Goal: Feedback & Contribution: Contribute content

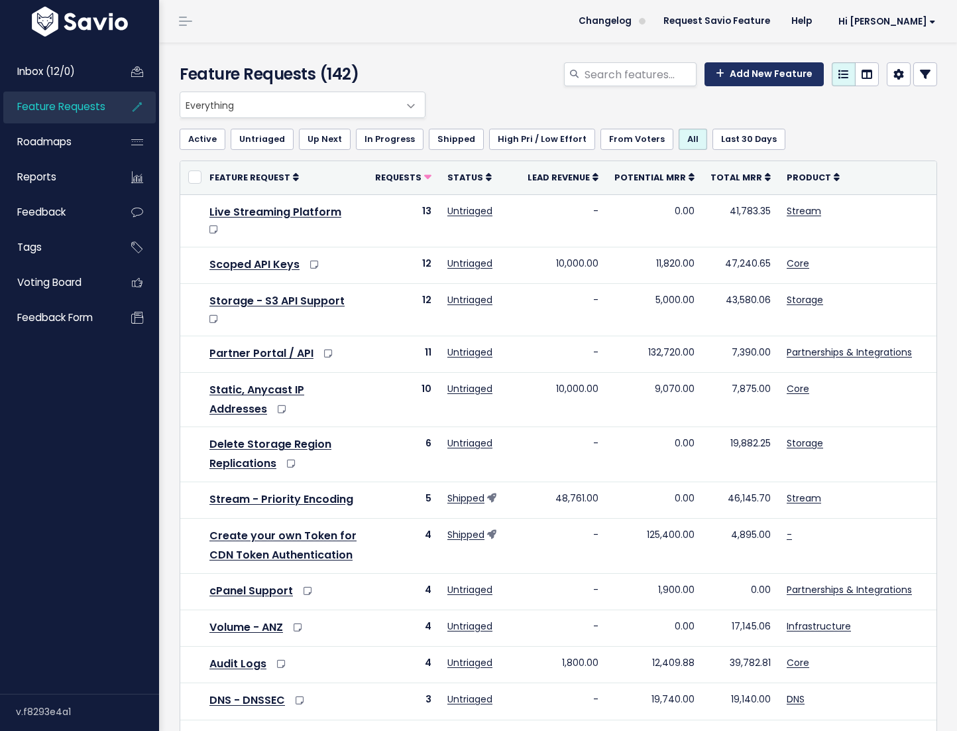
click at [725, 72] on link "Add New Feature" at bounding box center [764, 74] width 119 height 24
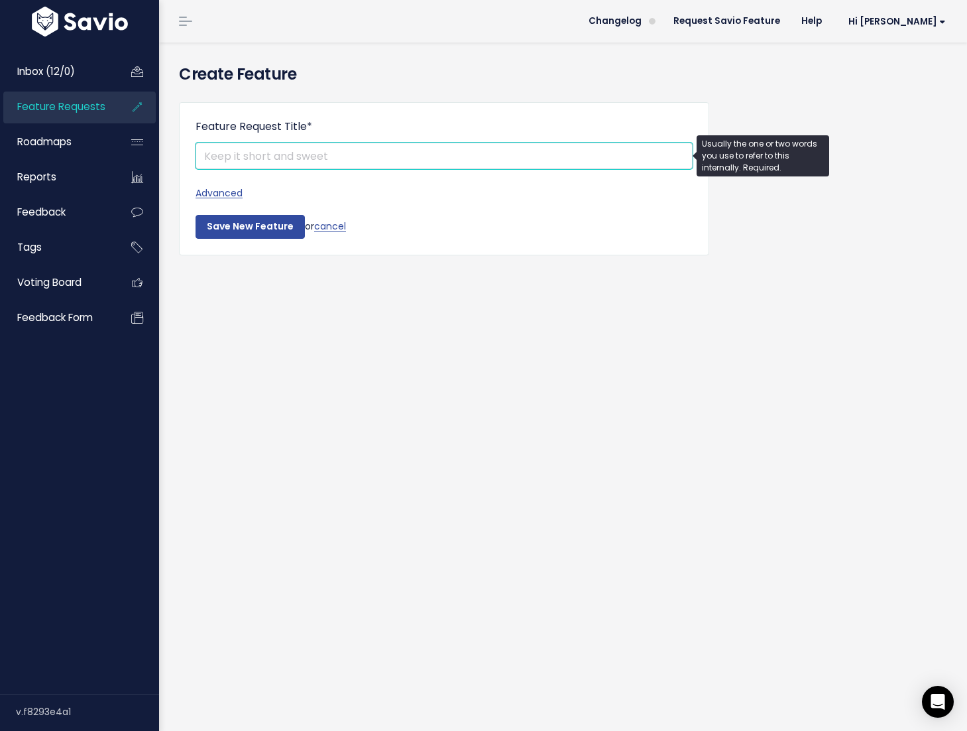
click at [532, 154] on input "Feature Request Title *" at bounding box center [444, 156] width 497 height 27
paste input "Token Sharing Detection & Revocation"
type input "Token Sharing Detection & Revocation"
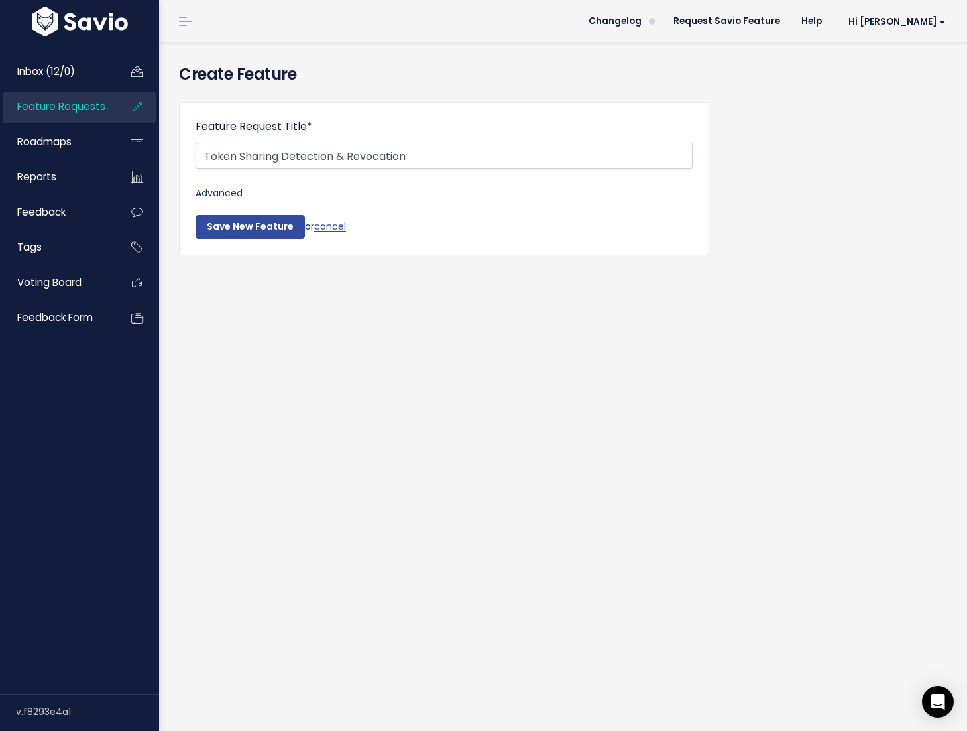
click at [235, 192] on link "Advanced" at bounding box center [444, 193] width 497 height 17
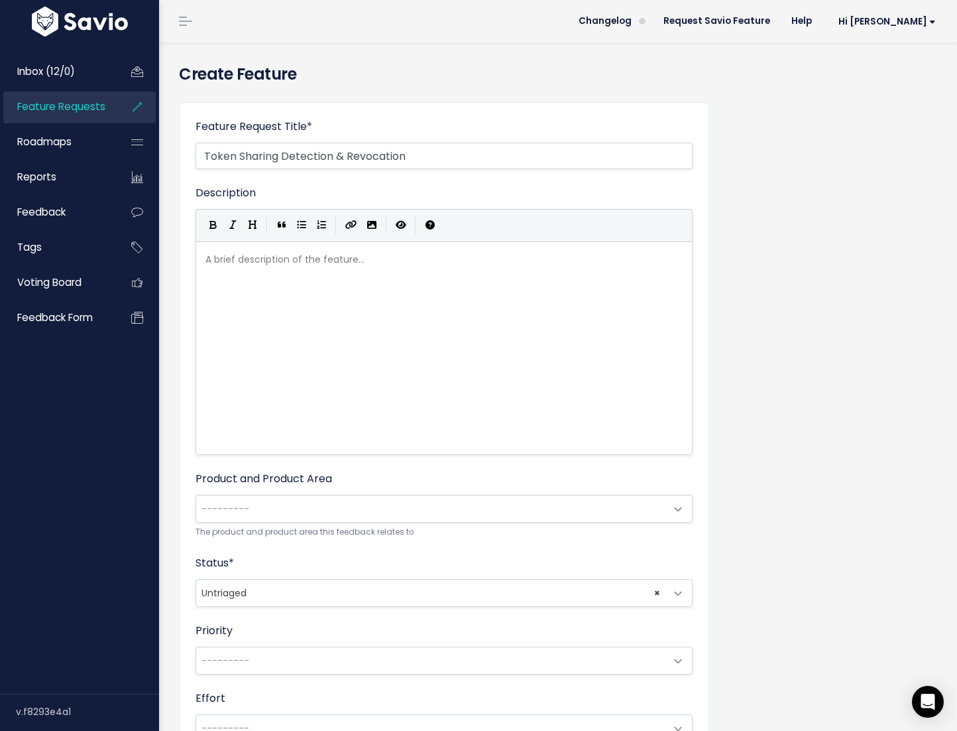
scroll to position [5, 0]
click at [351, 293] on div "A brief description of the feature... ​" at bounding box center [461, 365] width 516 height 232
paste textarea
click at [204, 262] on pre "[URL][DOMAIN_NAME]" at bounding box center [449, 259] width 493 height 17
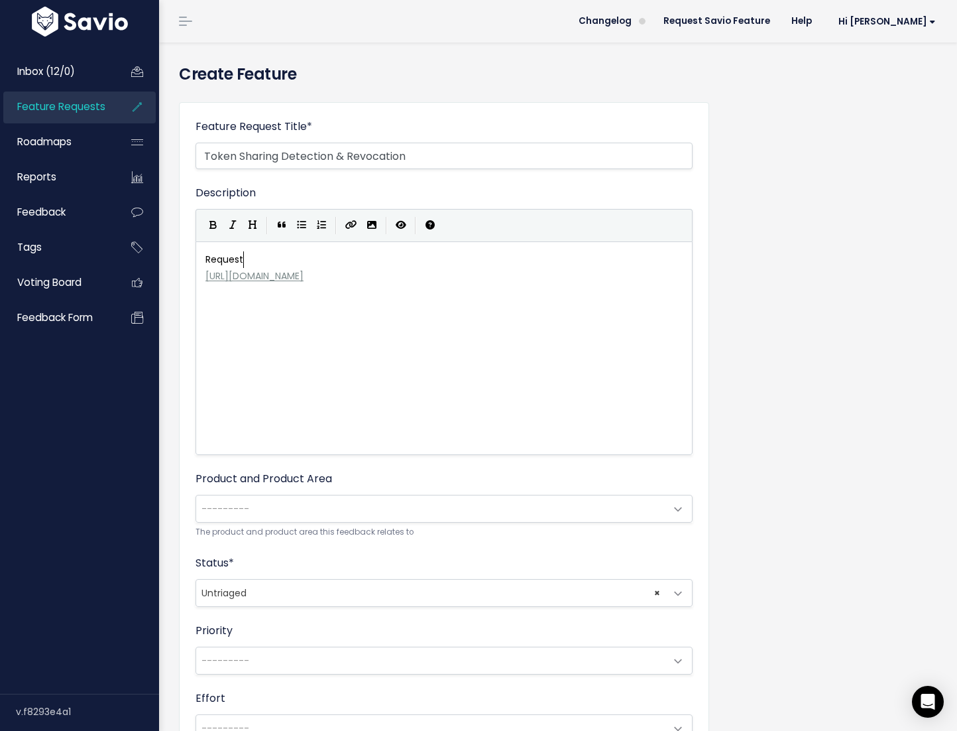
type textarea "Requestd"
type textarea "ed by Broadpeak"
click at [265, 492] on div "Product and Product Area --------- Bunny for Platforms: No Product Area Bunny f…" at bounding box center [444, 505] width 497 height 68
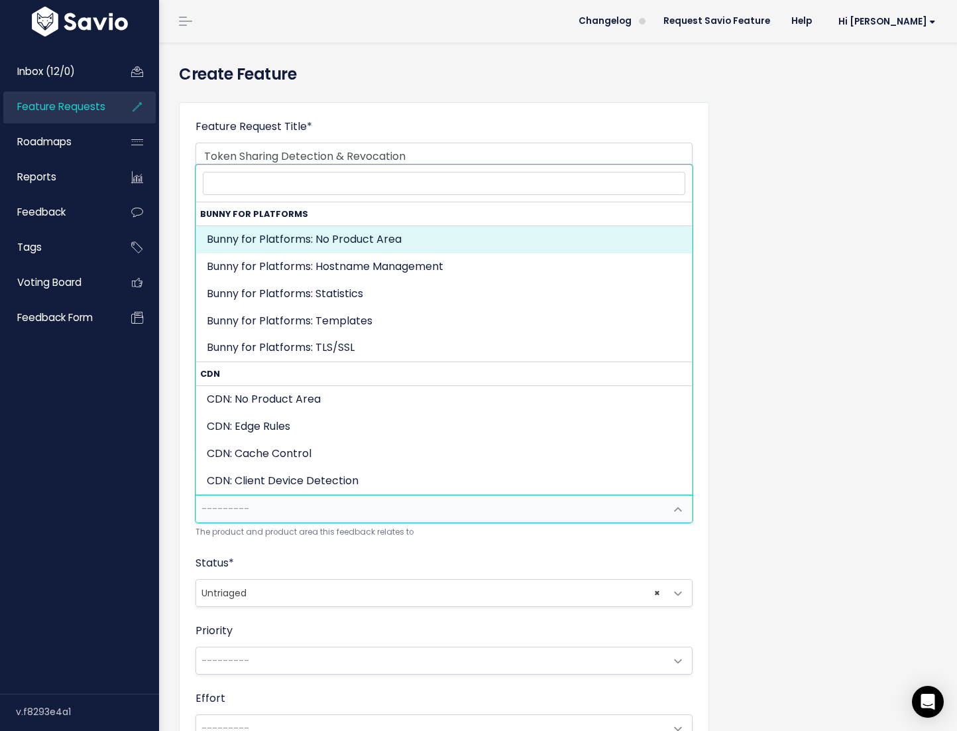
click at [264, 510] on span "---------" at bounding box center [430, 508] width 469 height 27
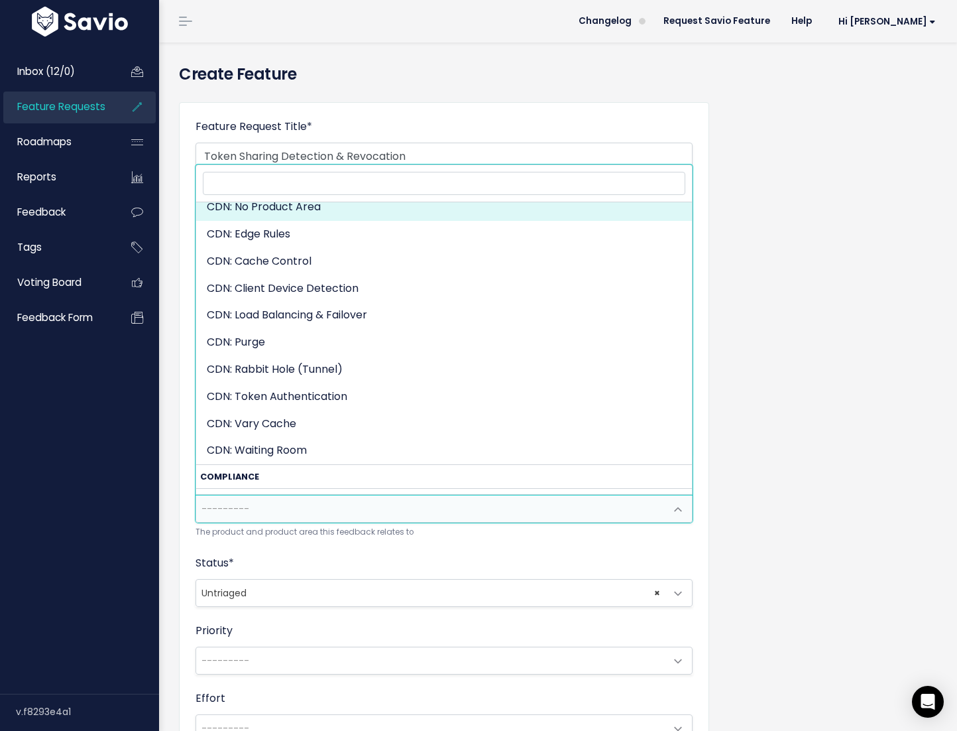
scroll to position [179, 0]
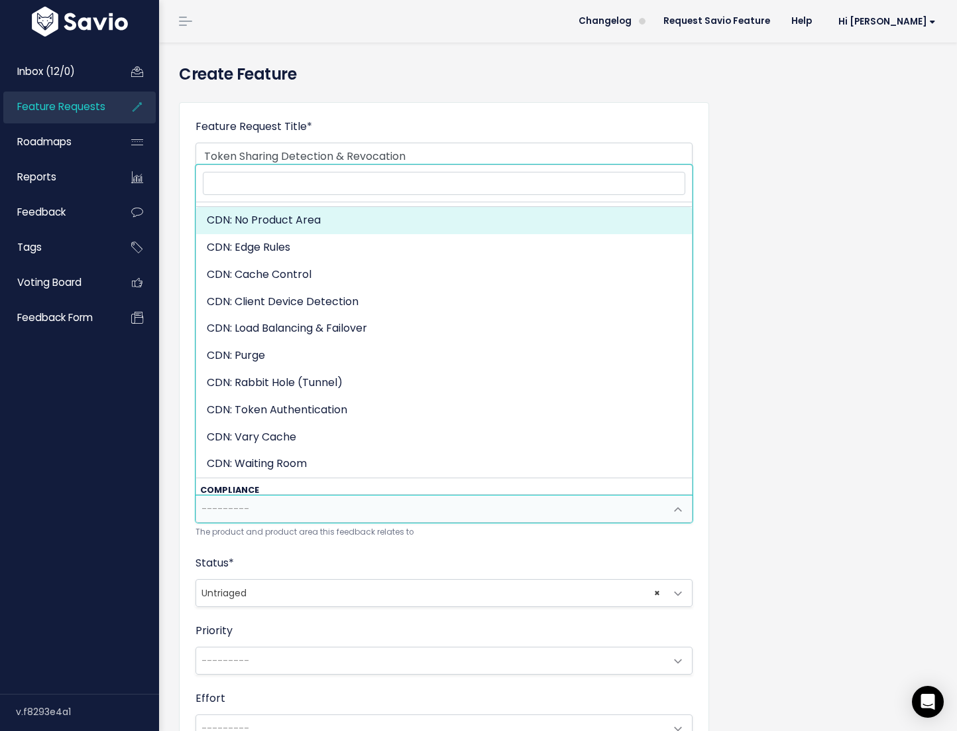
select select "CDN:"
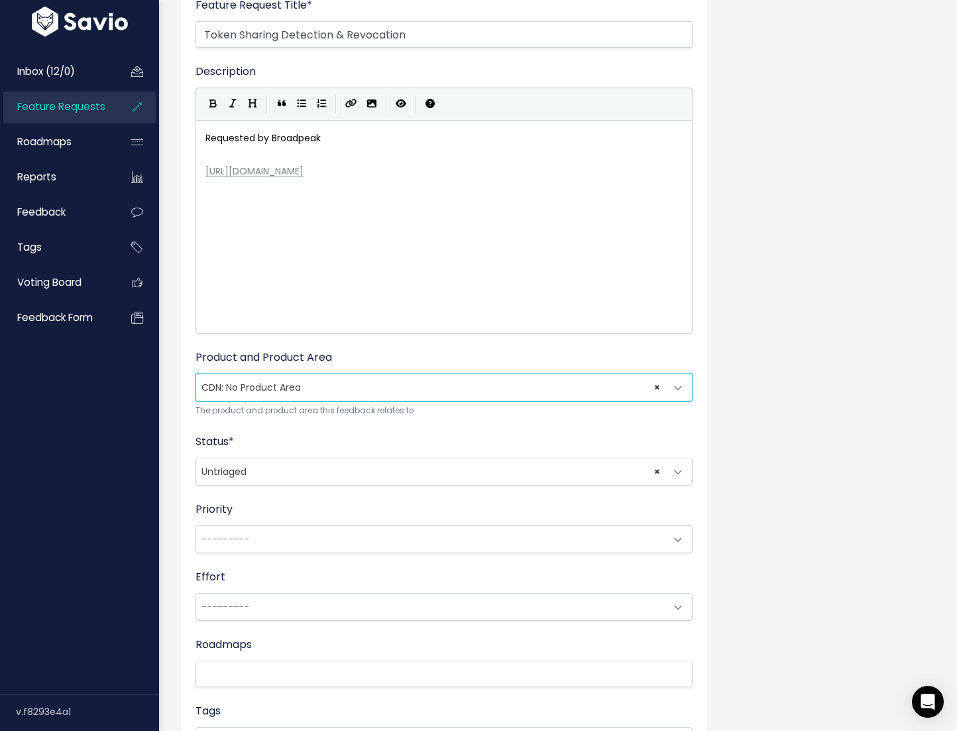
scroll to position [137, 0]
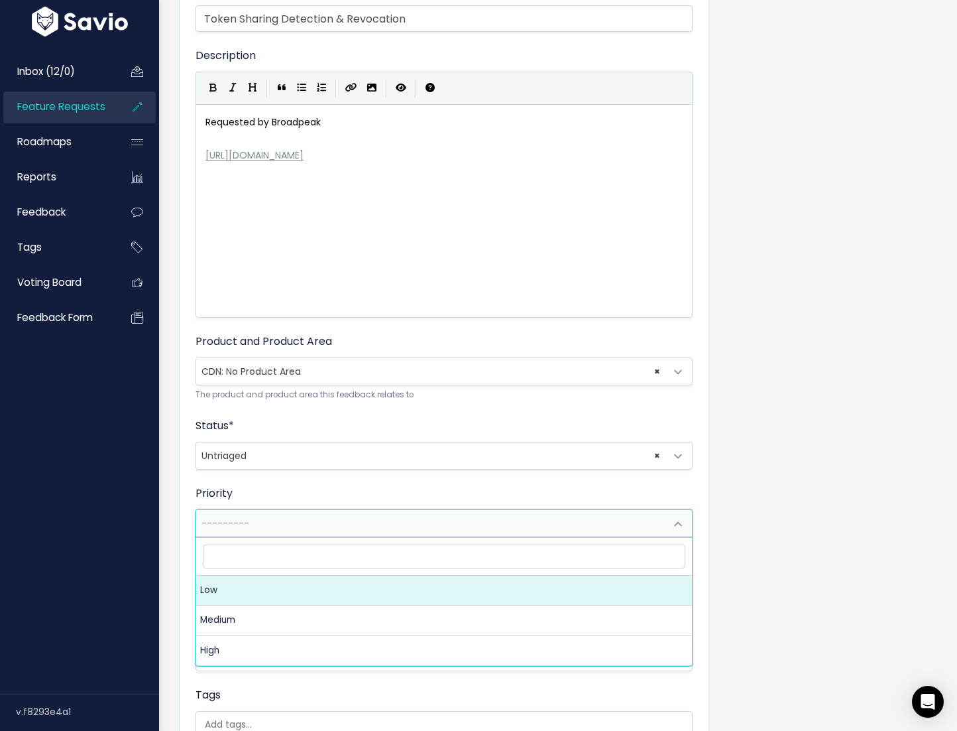
click at [313, 521] on span "---------" at bounding box center [430, 523] width 469 height 27
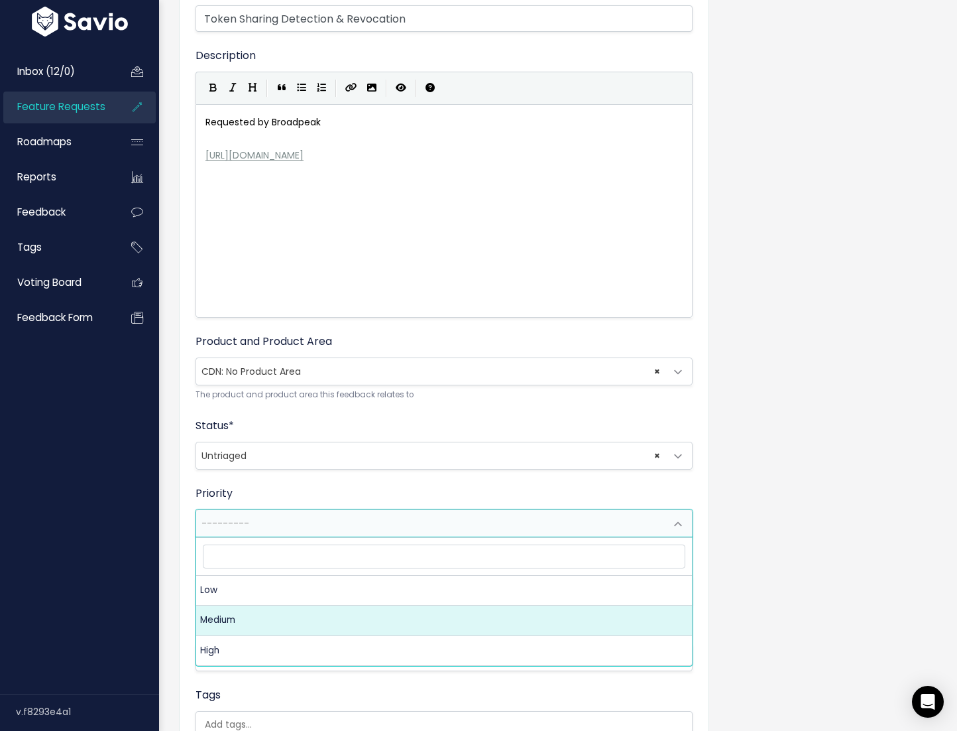
select select "2_MEDIUM"
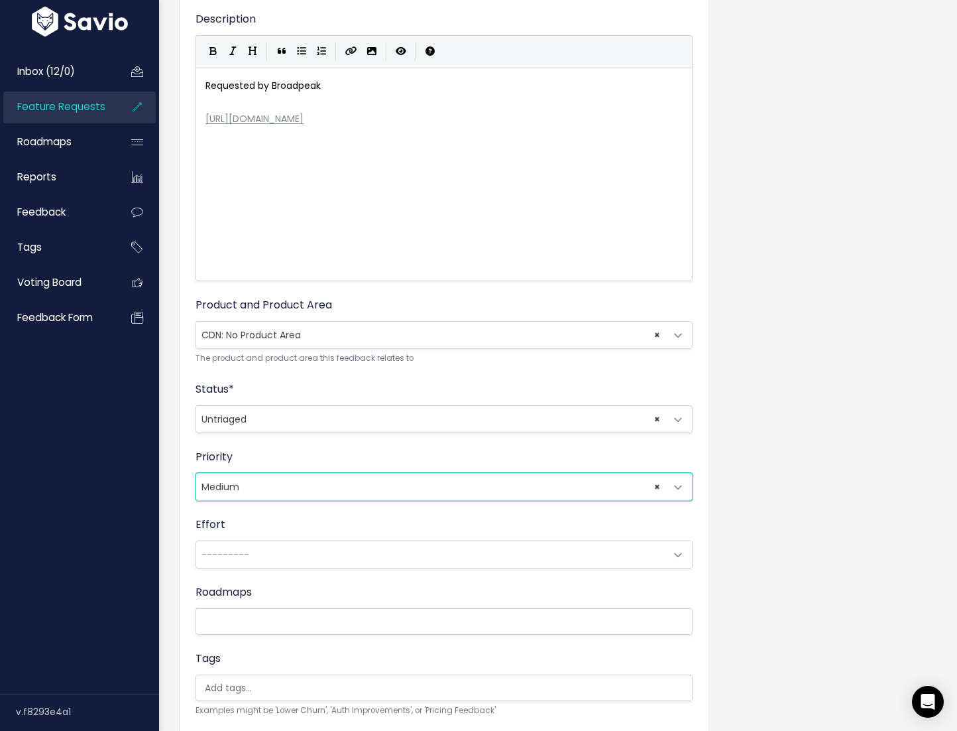
scroll to position [206, 0]
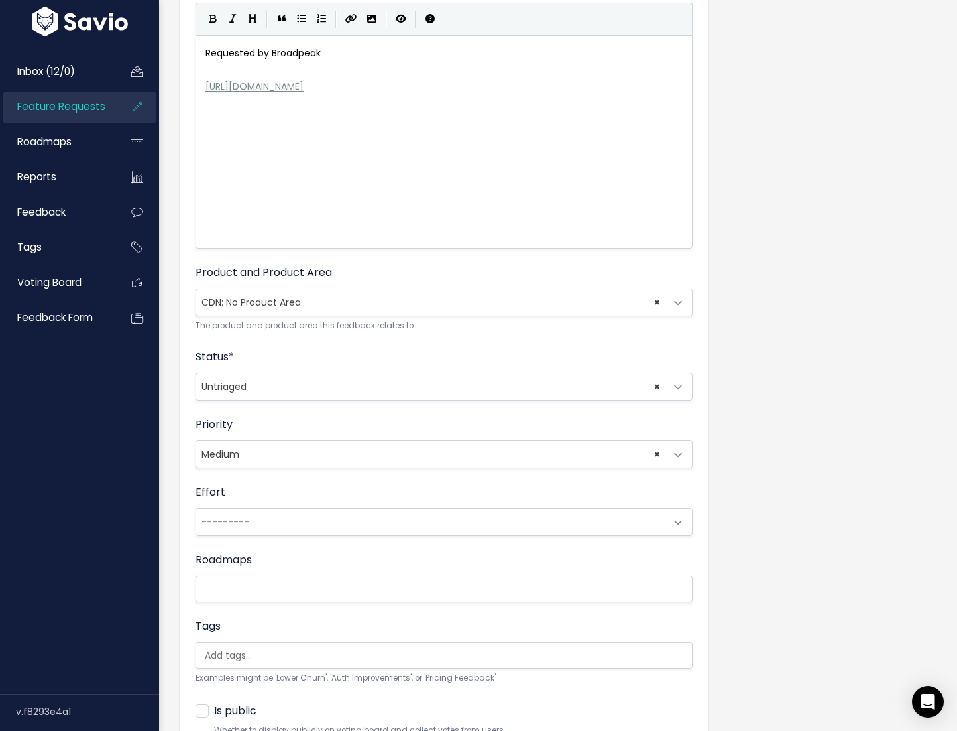
click at [286, 607] on fieldset "Description Requested by Broadpeak https://medium.com/@hokamoto/fast-token-dete…" at bounding box center [444, 366] width 497 height 774
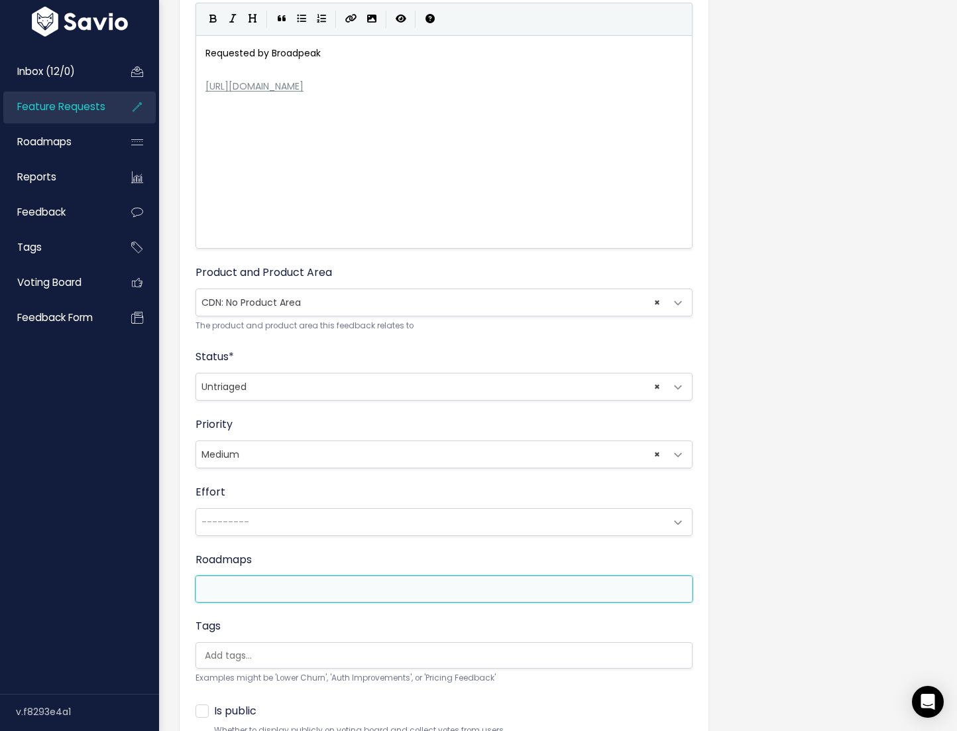
click at [288, 588] on input "search" at bounding box center [266, 589] width 133 height 17
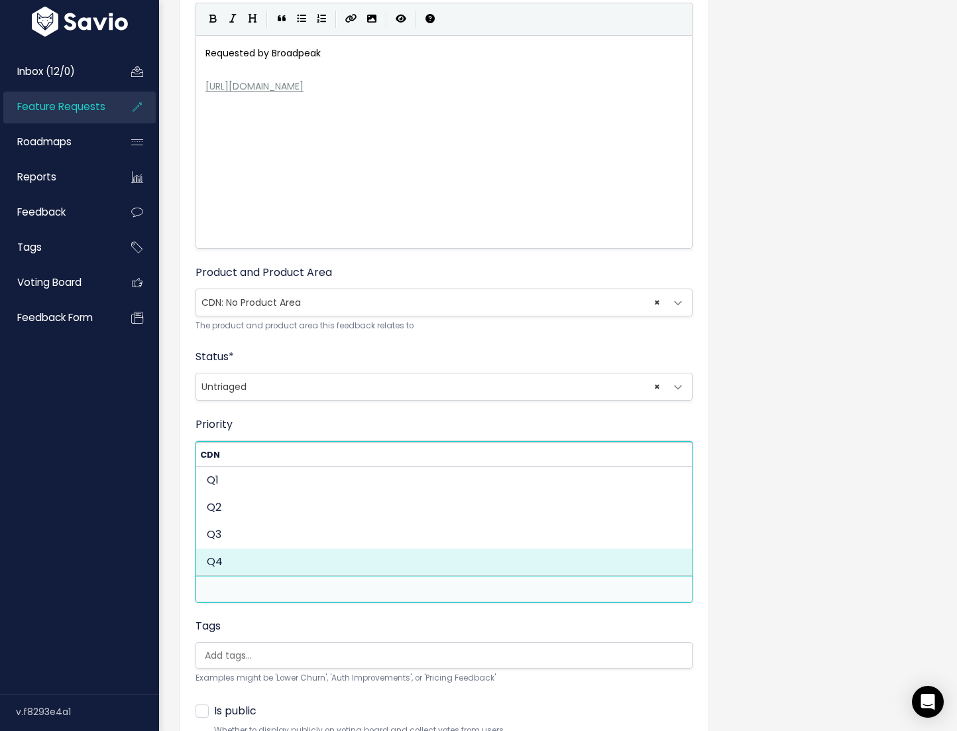
click at [333, 642] on span at bounding box center [444, 655] width 497 height 27
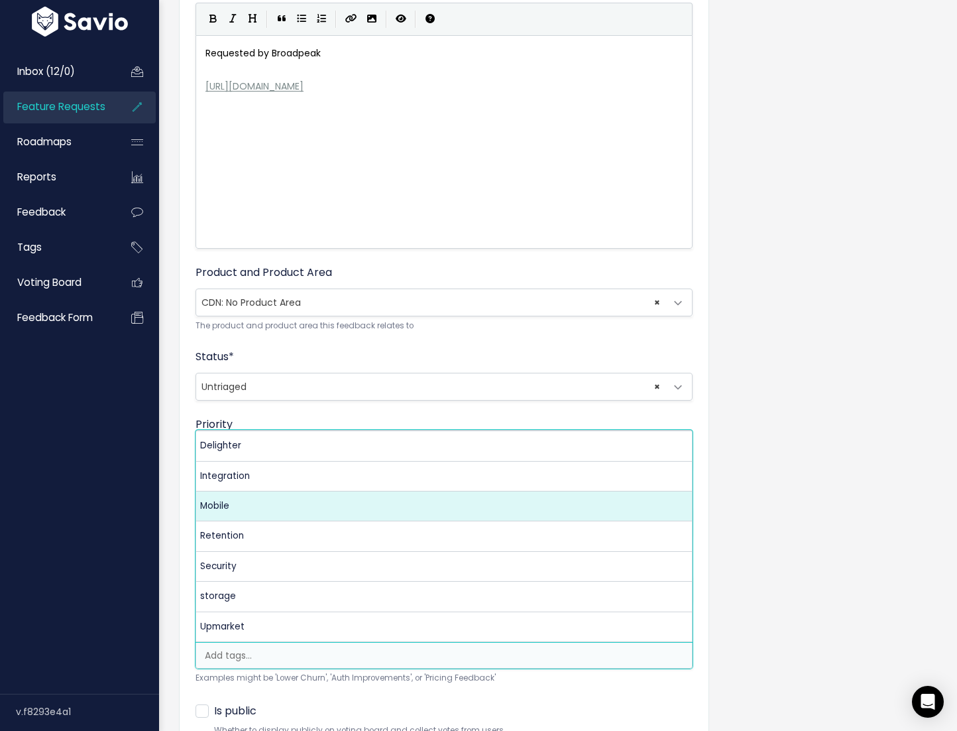
click at [788, 515] on div "Feature Request Title * Token Sharing Detection & Revocation Advanced Descripti…" at bounding box center [558, 354] width 778 height 939
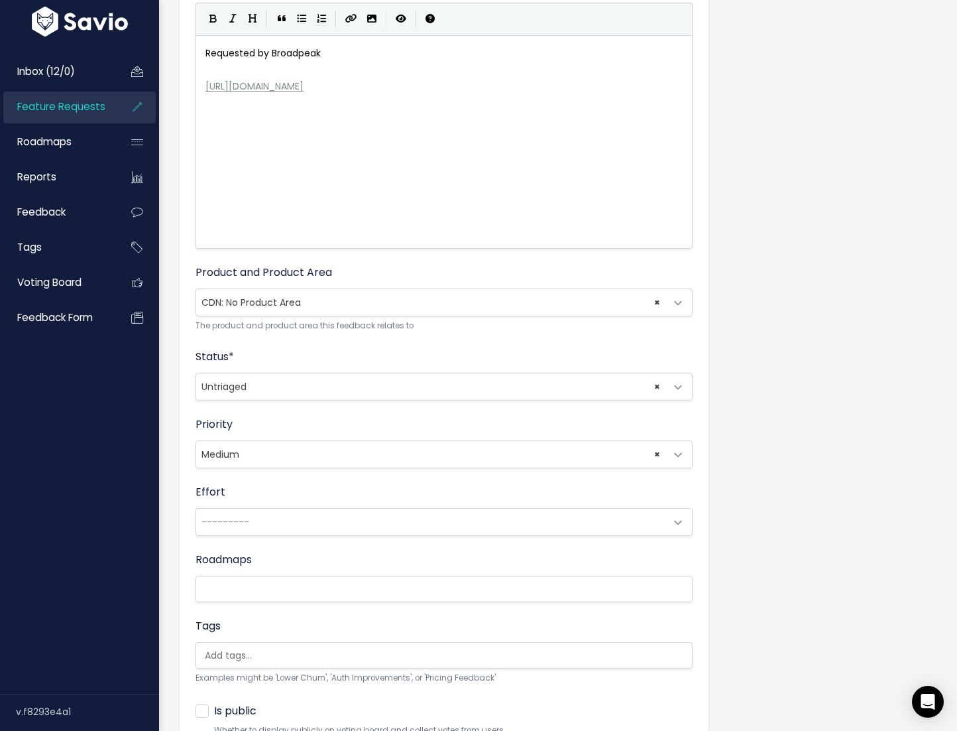
click at [648, 464] on span "× Medium" at bounding box center [430, 454] width 469 height 27
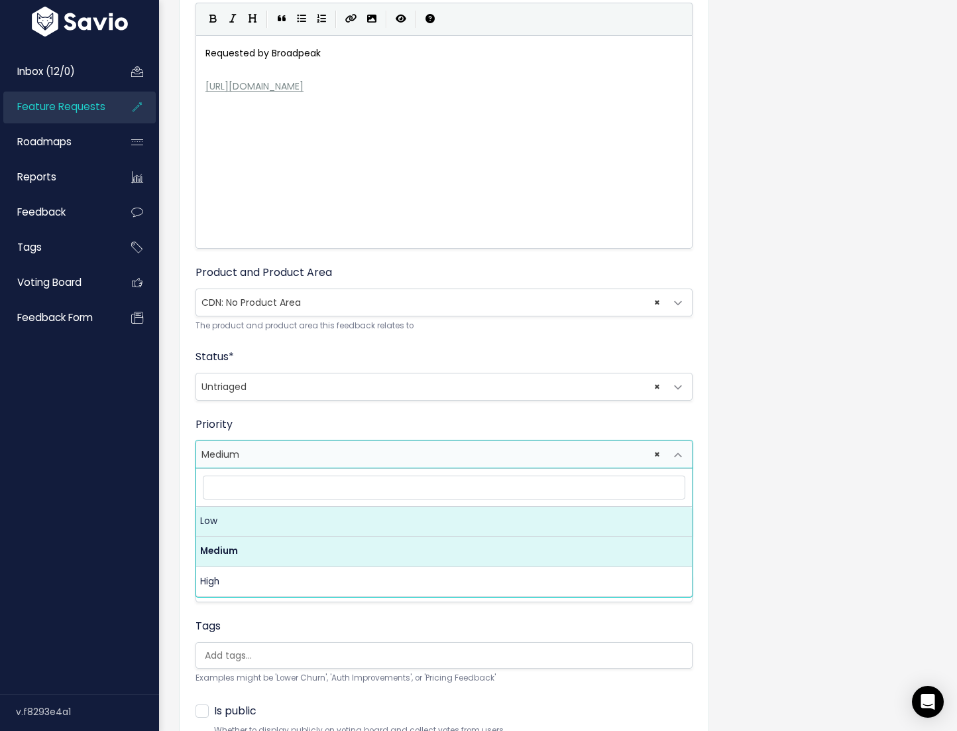
click at [660, 454] on span "× Medium" at bounding box center [430, 454] width 469 height 27
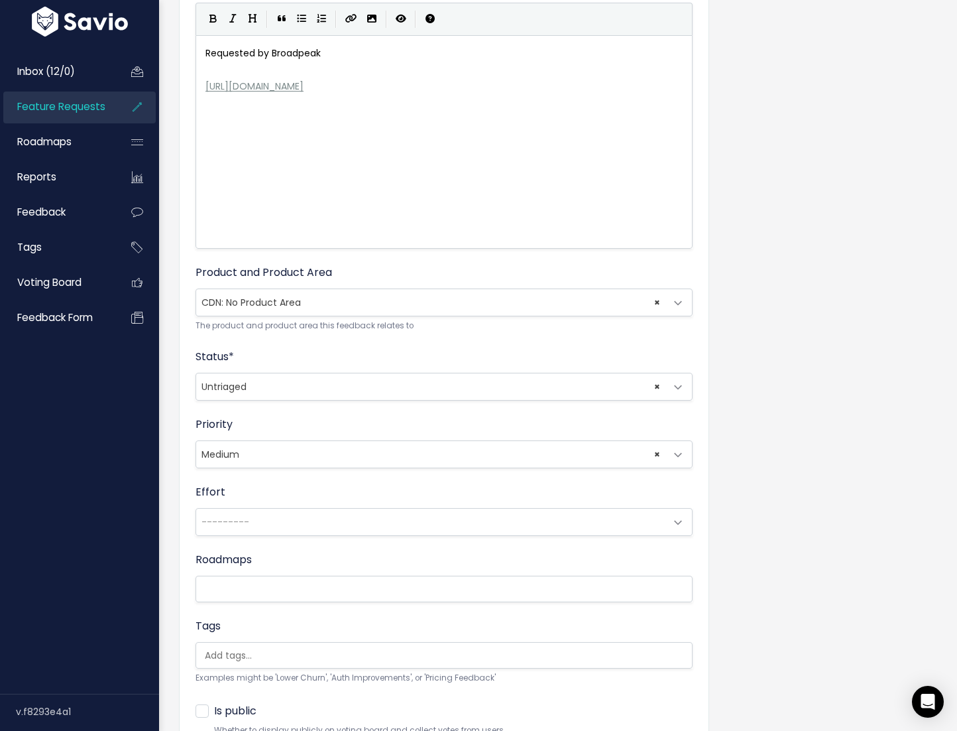
select select
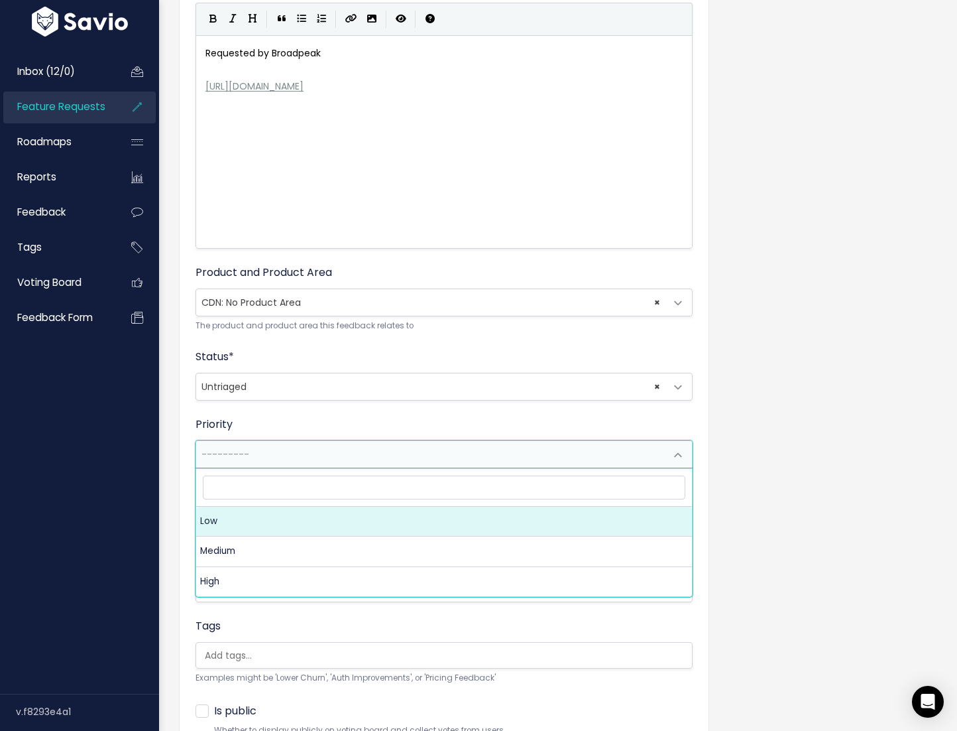
click at [743, 462] on div "Feature Request Title * Token Sharing Detection & Revocation Advanced Descripti…" at bounding box center [558, 354] width 778 height 939
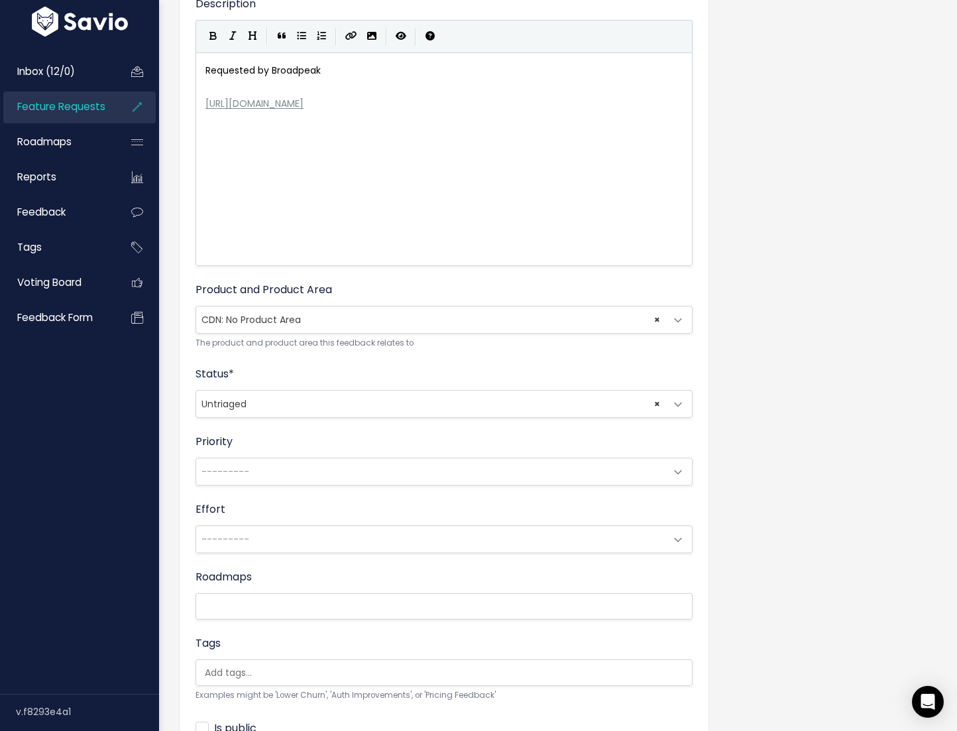
scroll to position [278, 0]
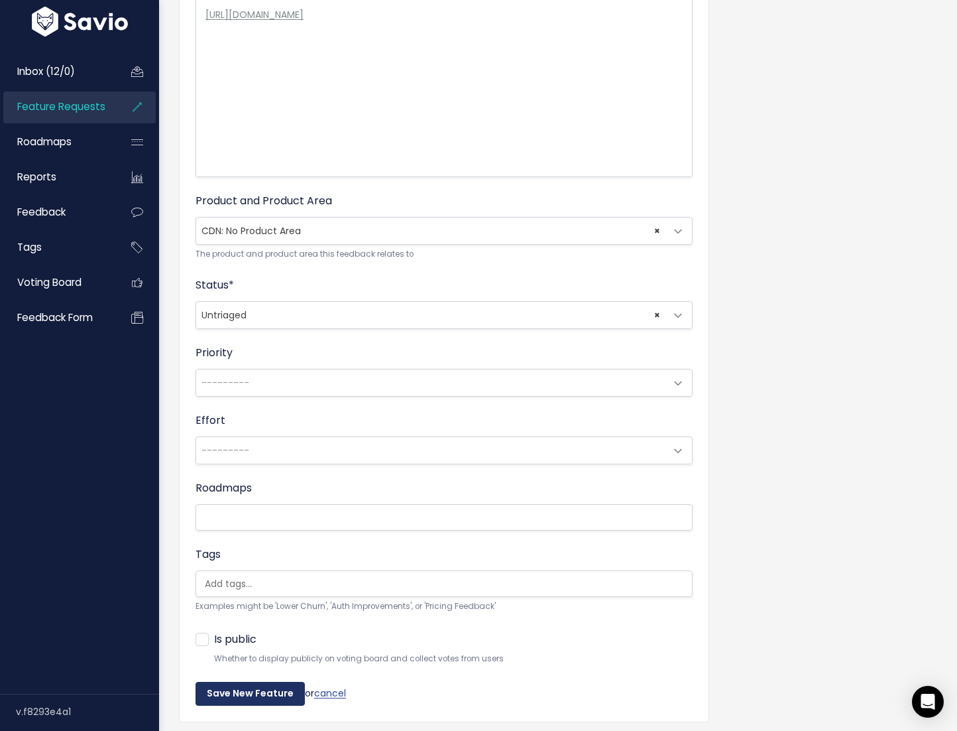
click at [255, 693] on input "Save New Feature" at bounding box center [250, 694] width 109 height 24
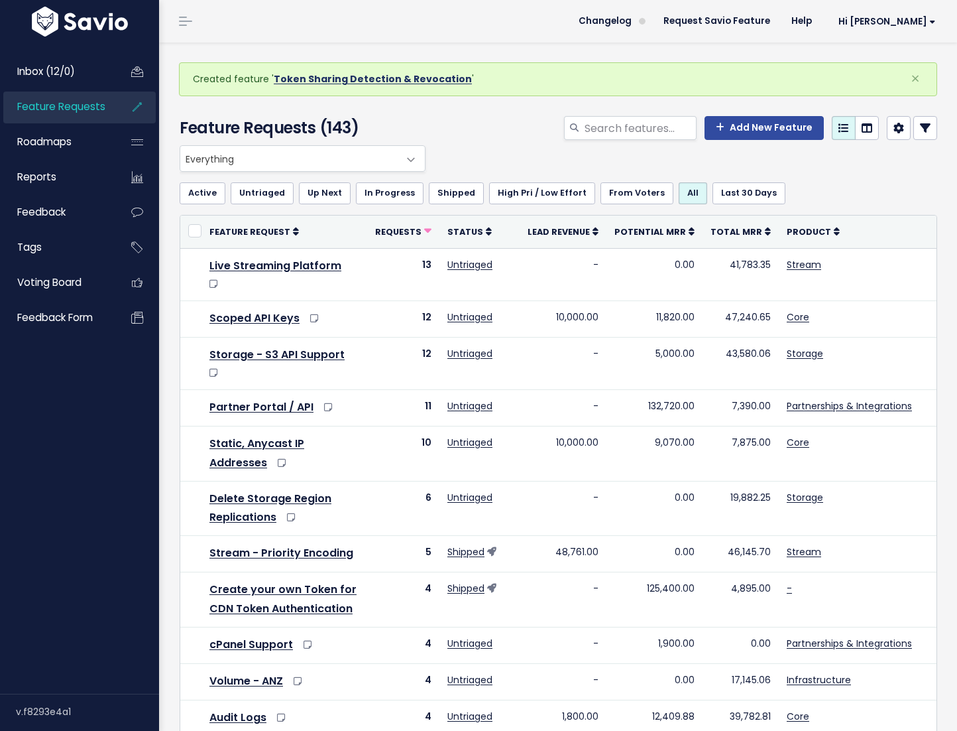
click at [438, 84] on link "Token Sharing Detection & Revocation" at bounding box center [373, 78] width 198 height 13
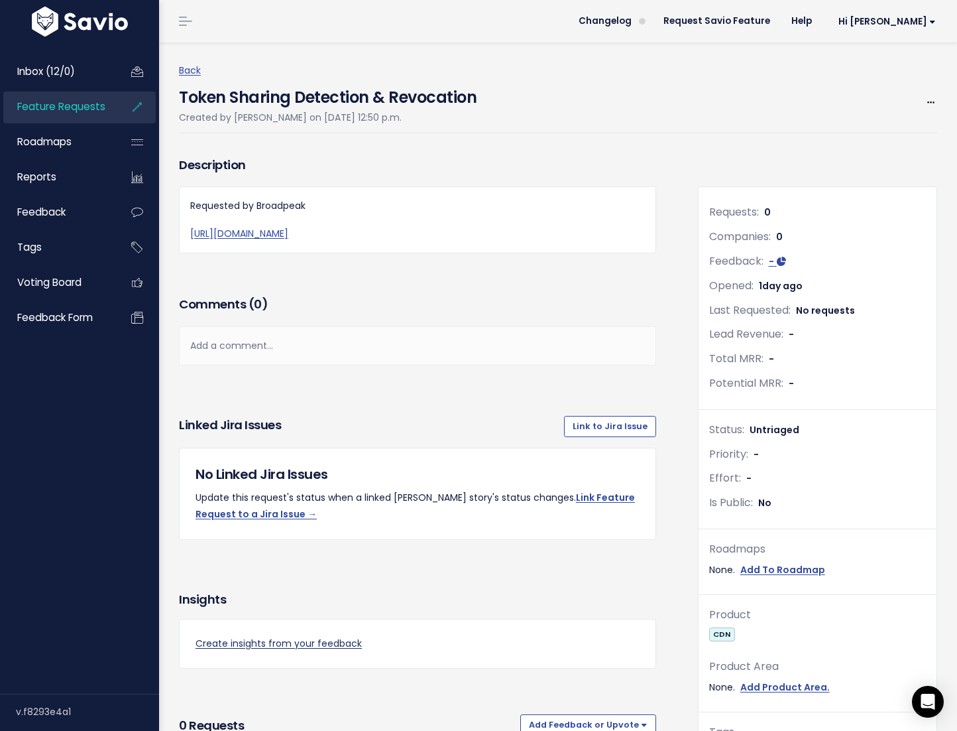
click at [336, 652] on link "Create insights from your feedback" at bounding box center [418, 643] width 444 height 17
click at [320, 652] on link "Create insights from your feedback" at bounding box center [418, 643] width 444 height 17
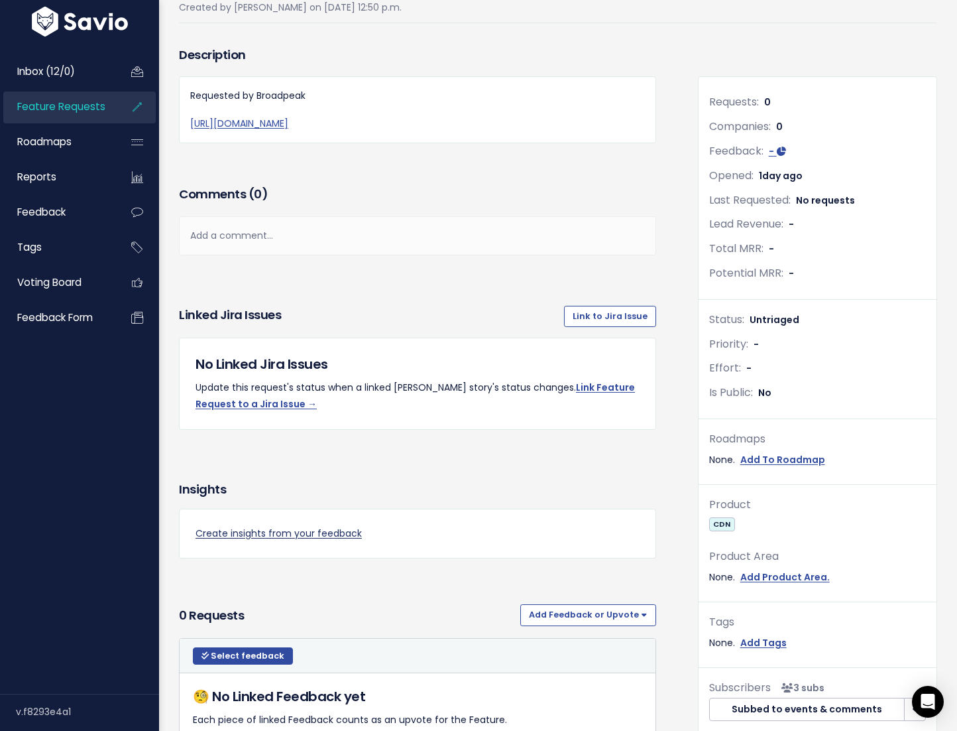
scroll to position [115, 0]
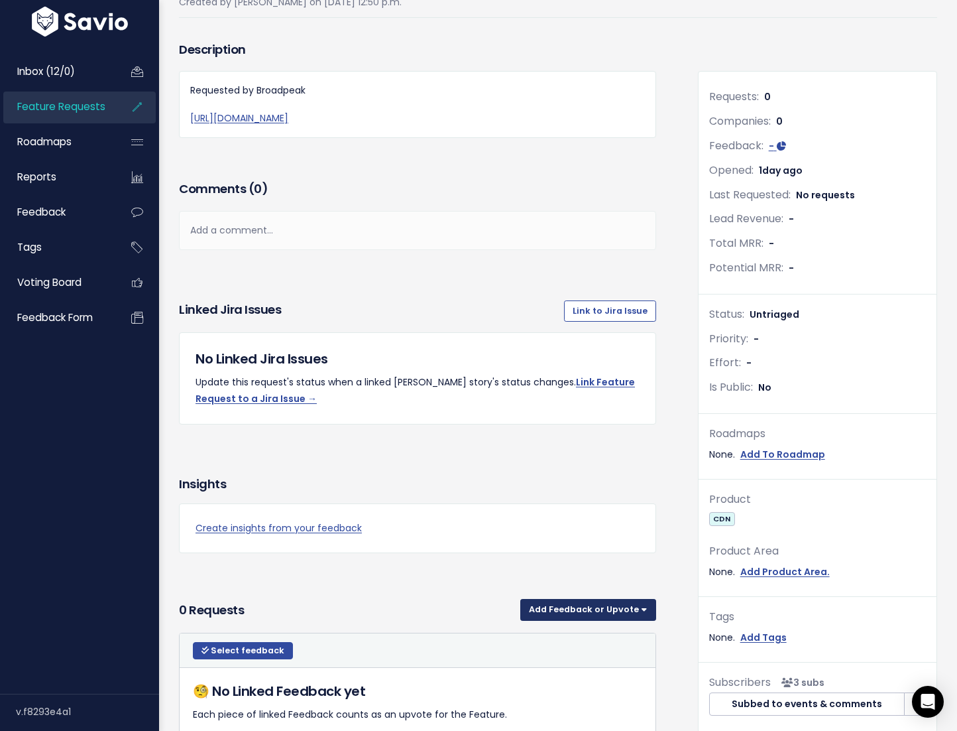
click at [543, 620] on button "Add Feedback or Upvote" at bounding box center [589, 609] width 136 height 21
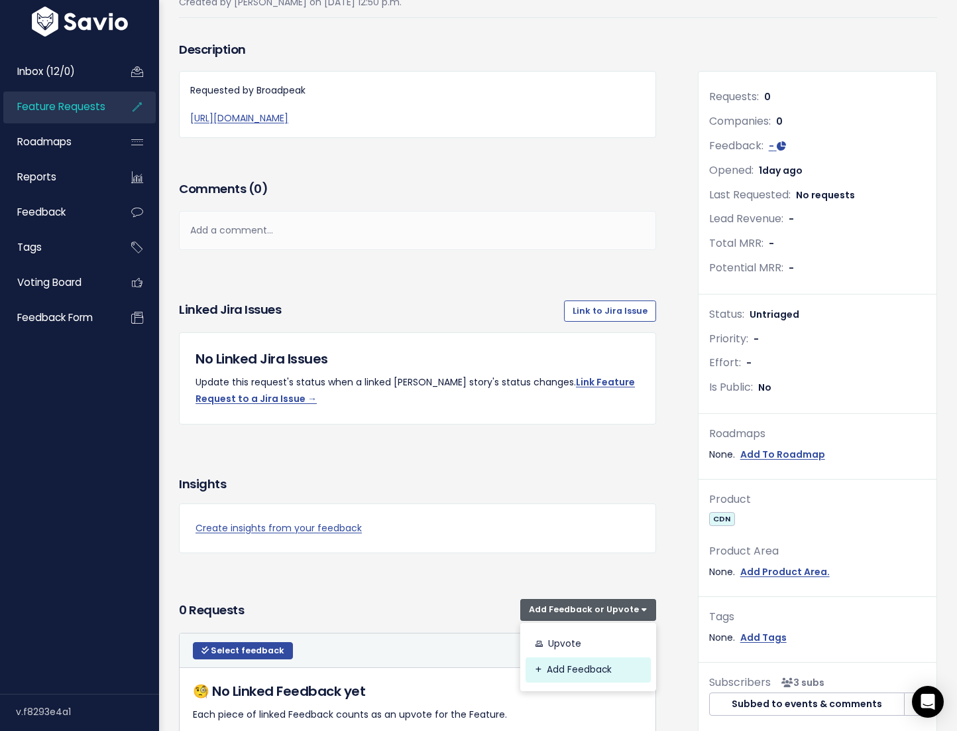
click at [542, 683] on link "Add Feedback" at bounding box center [588, 670] width 125 height 26
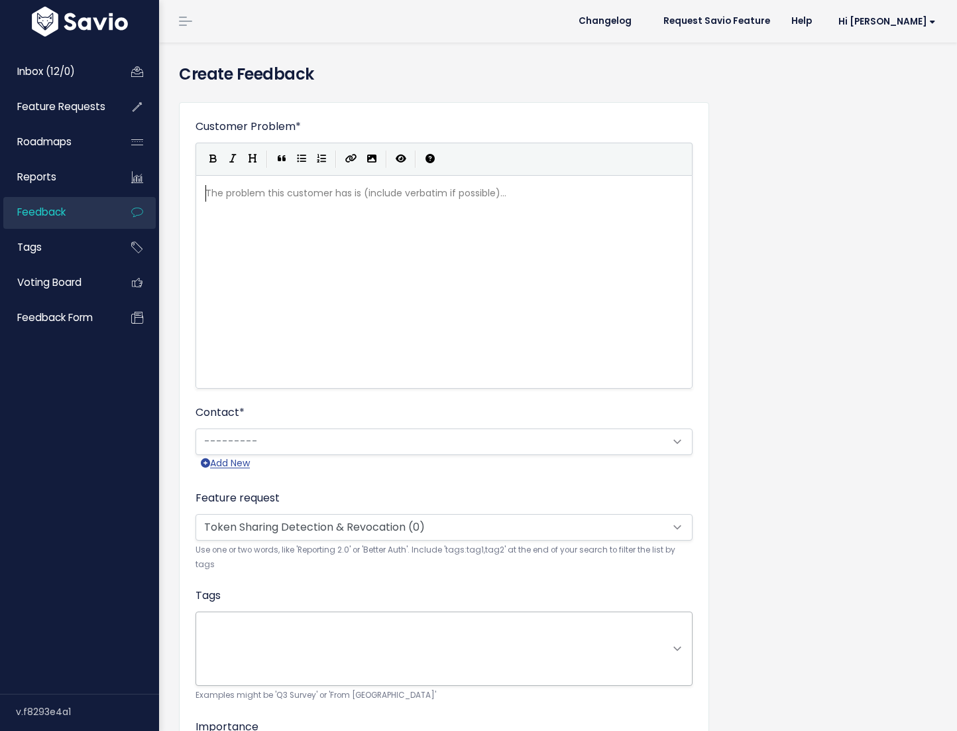
scroll to position [1, 0]
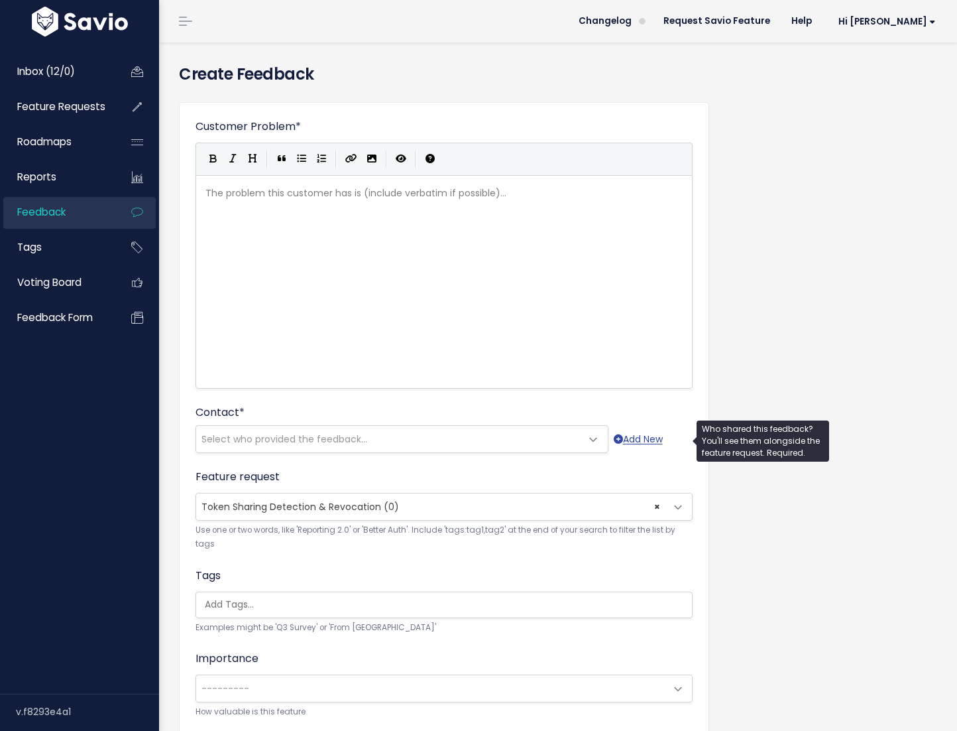
click at [399, 440] on span "Select who provided the feedback..." at bounding box center [388, 439] width 385 height 27
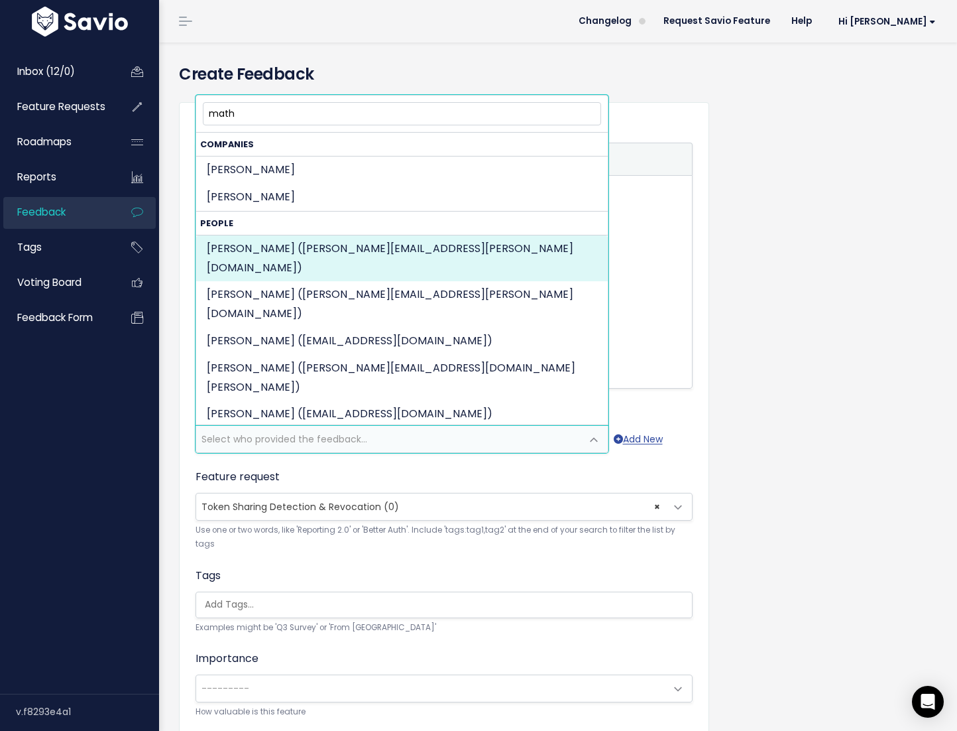
type input "math"
select select "74408382"
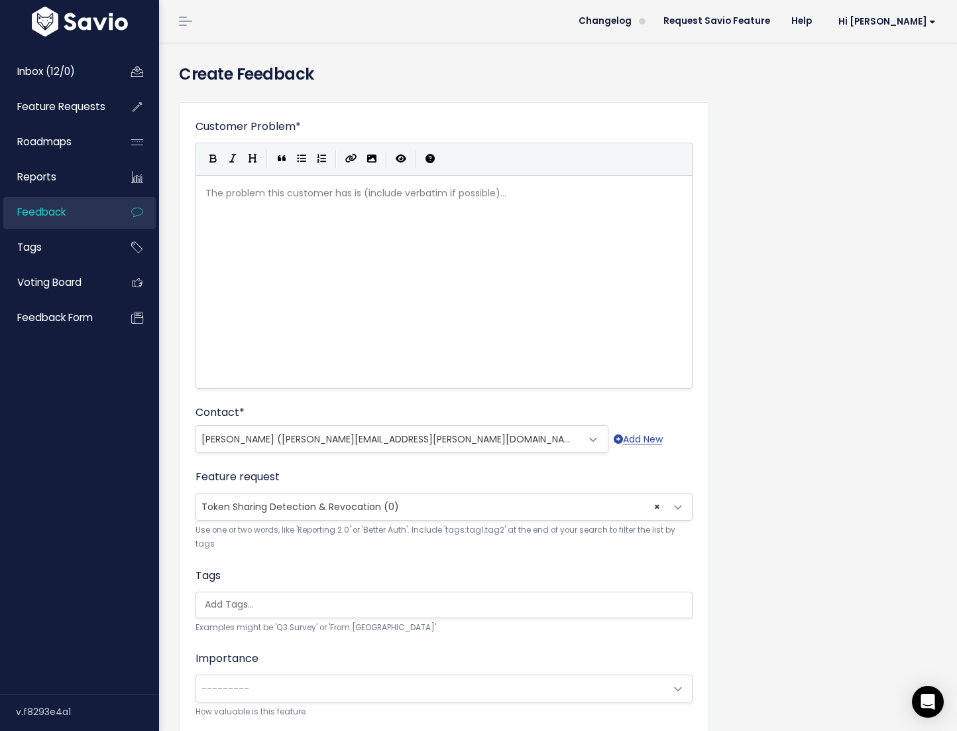
click at [298, 706] on small "How valuable is this feature" at bounding box center [444, 712] width 497 height 14
click at [298, 693] on span "---------" at bounding box center [430, 688] width 469 height 27
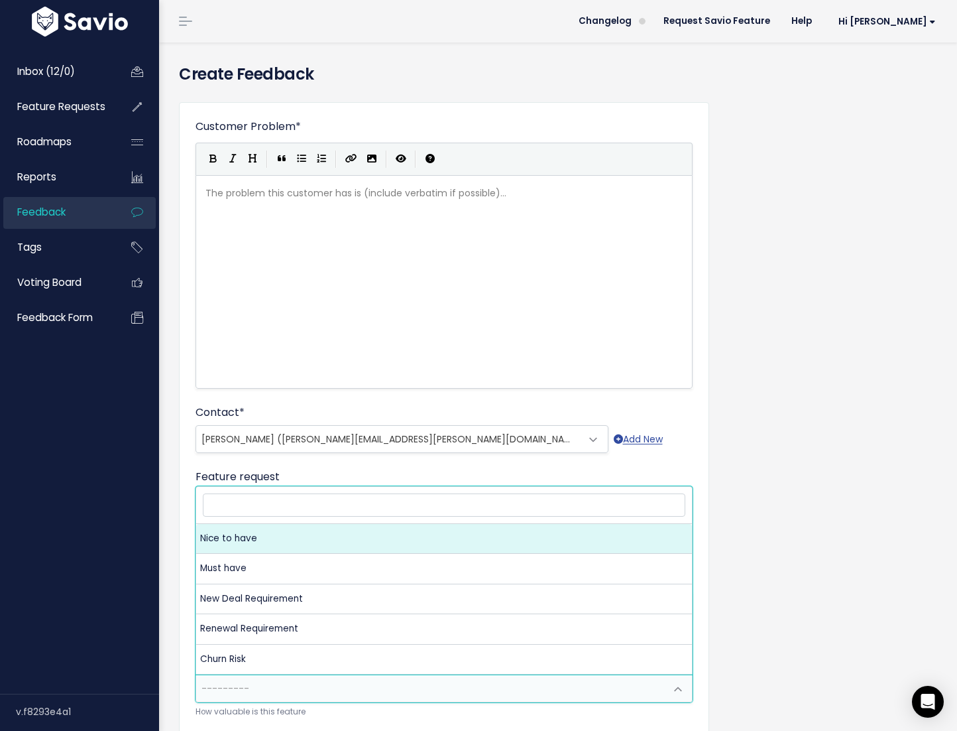
select select "NICE_TO_HAVE"
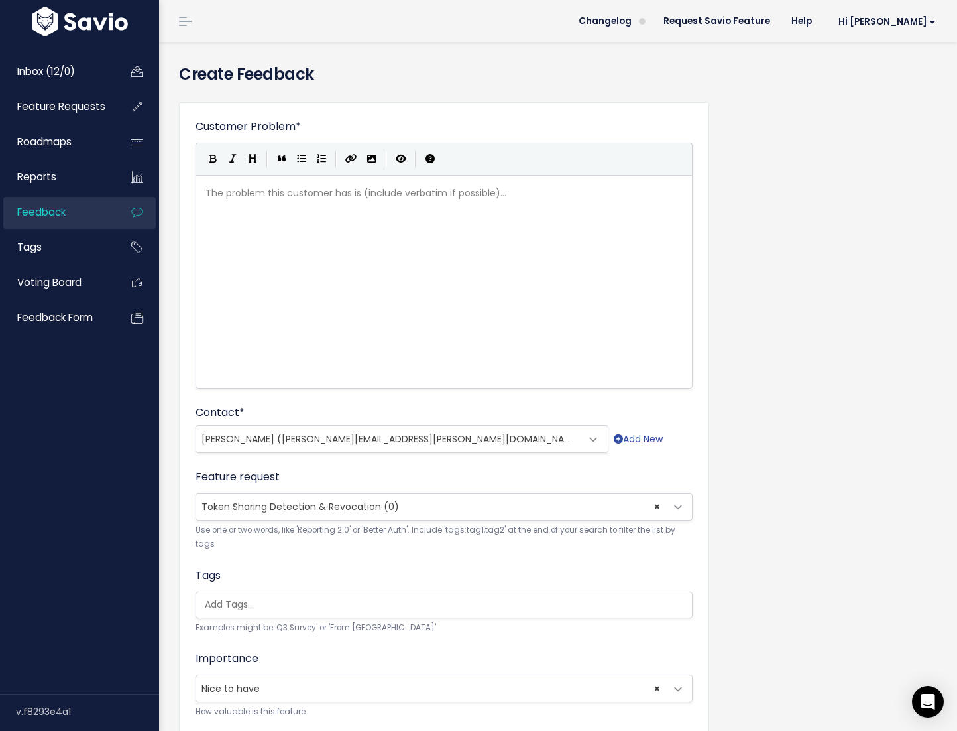
click at [472, 302] on div "The problem this customer has is (include verbatim if possible)... xxxxxxxxxx ​" at bounding box center [461, 298] width 516 height 232
type textarea "a"
type textarea "Matha"
type textarea "ias reached out for"
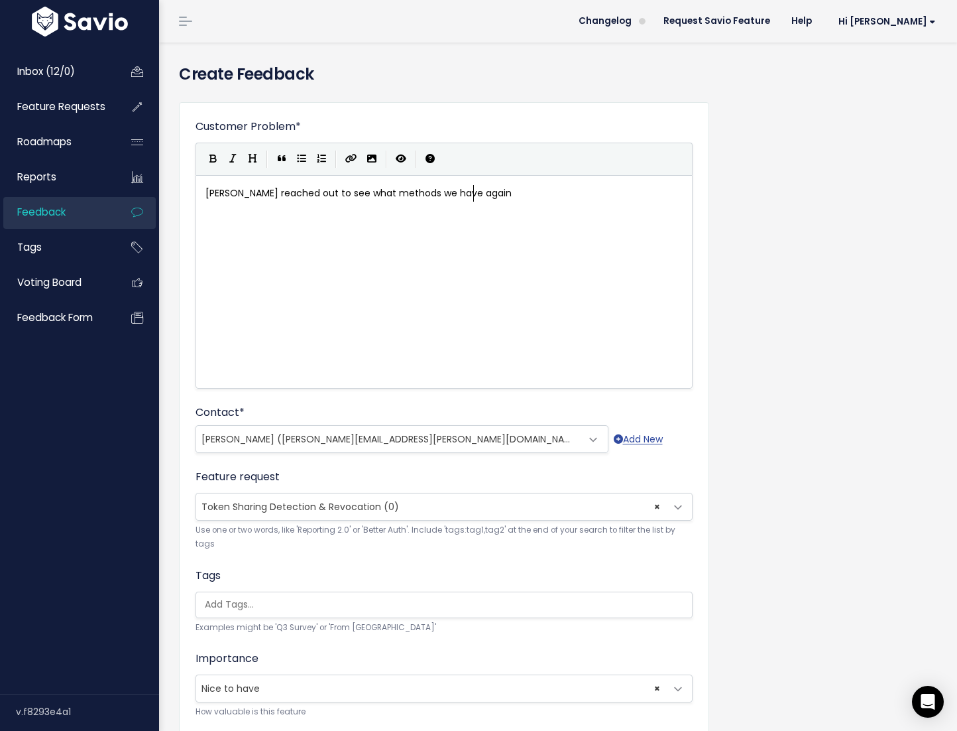
type textarea "to see what methods we have agains"
paste textarea ","
type textarea "t ,"
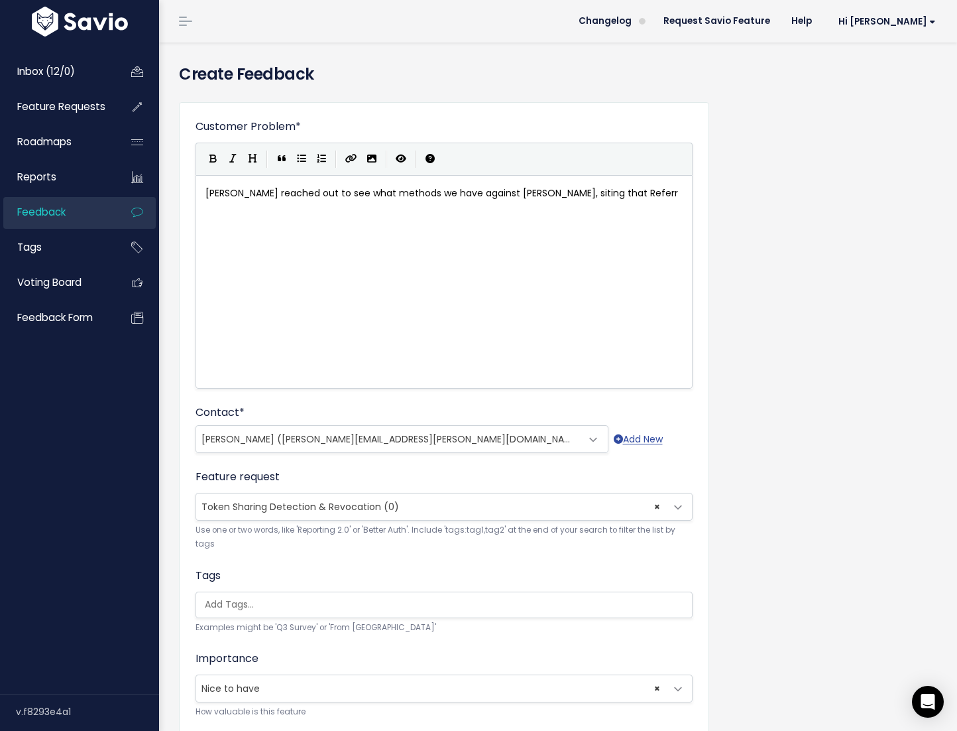
type textarea "siting that Referr"
type textarea "fer"
type textarea "er protection and hot-ling"
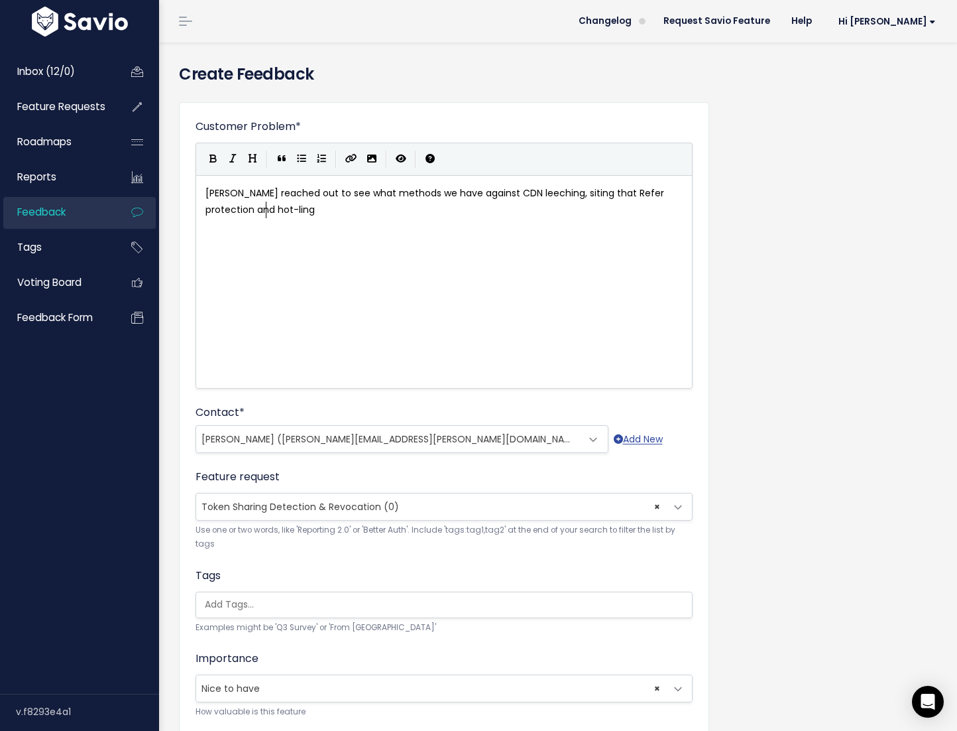
scroll to position [5, 121]
type textarea "link protech"
type textarea "ti"
type textarea "tio"
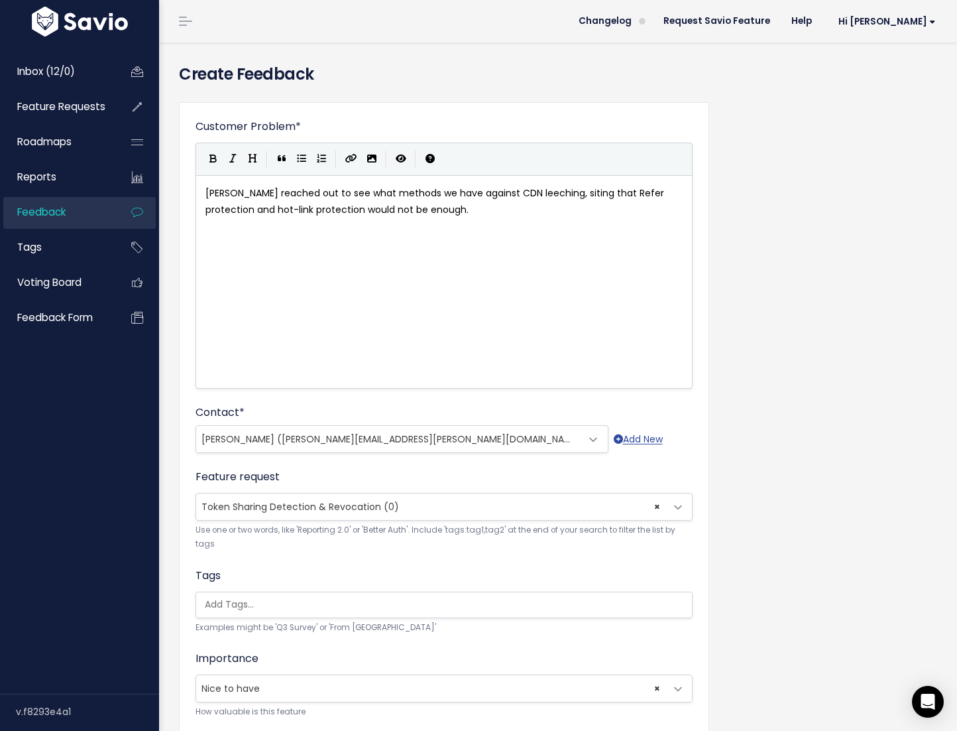
type textarea "ion would not be enough."
type textarea "He sahared"
type textarea "He shared the folloi"
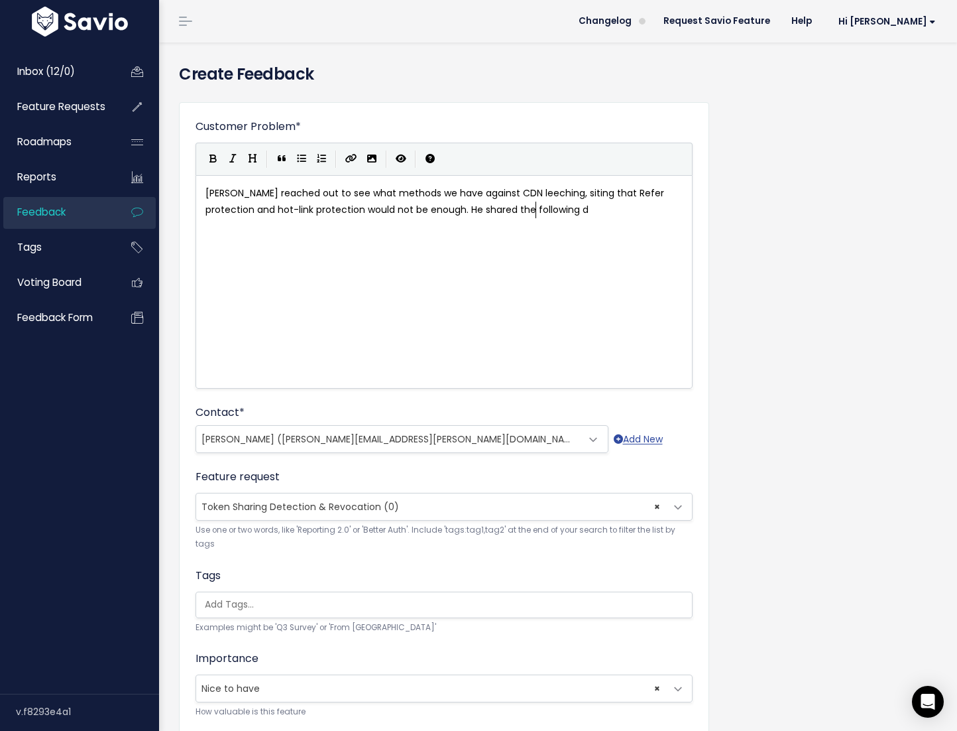
type textarea "wing do"
type textarea "artical showing its benifits:"
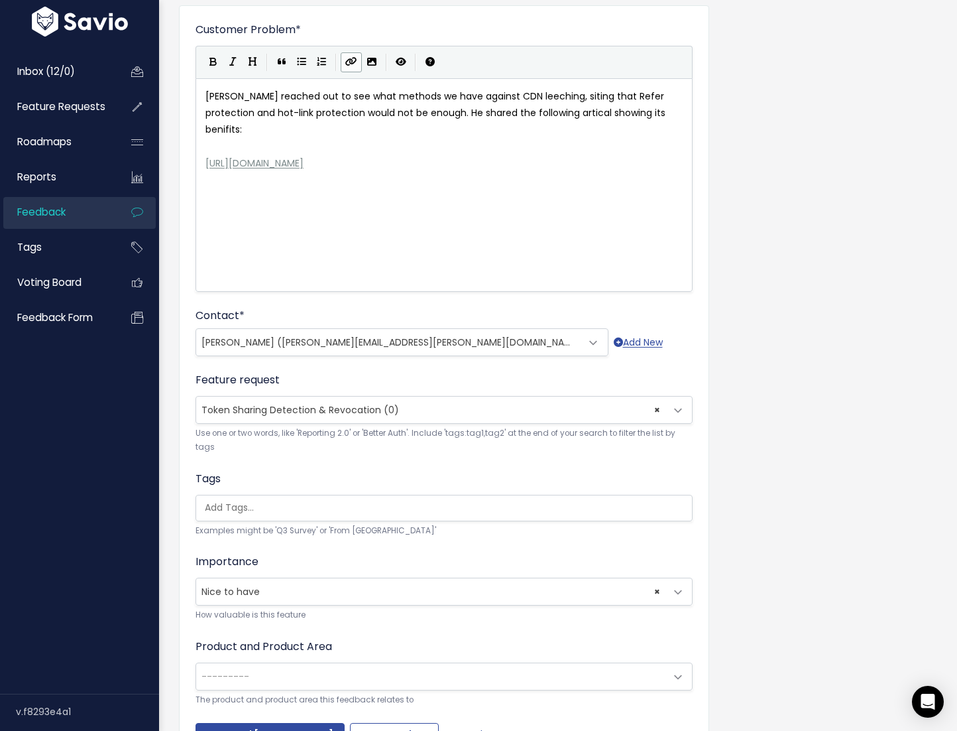
scroll to position [190, 0]
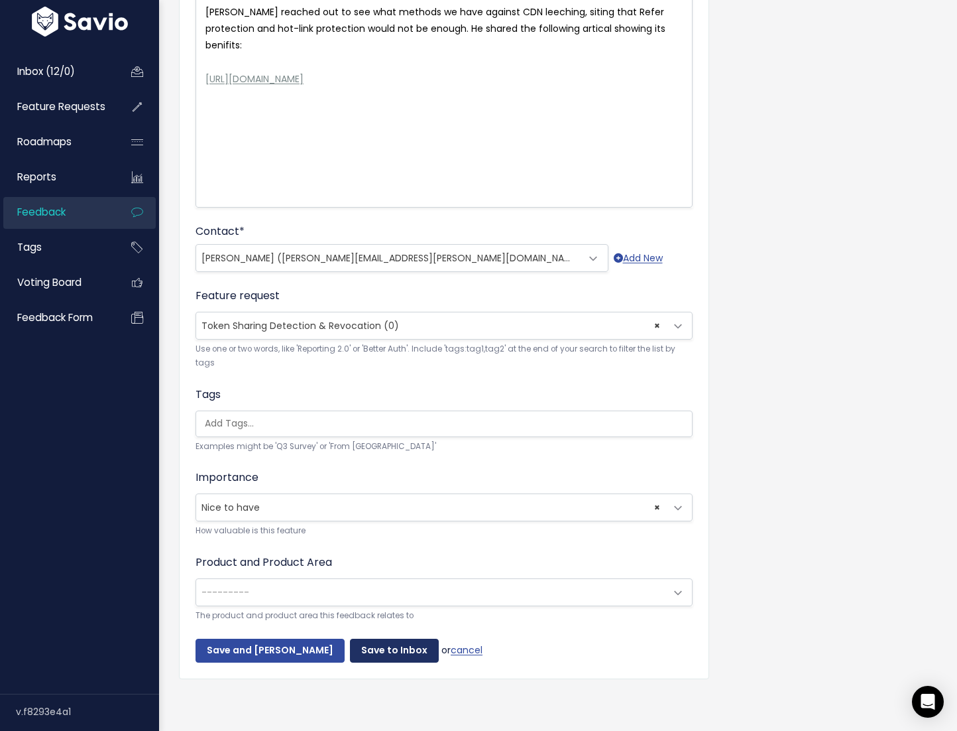
click at [359, 639] on input "Save to Inbox" at bounding box center [394, 651] width 89 height 24
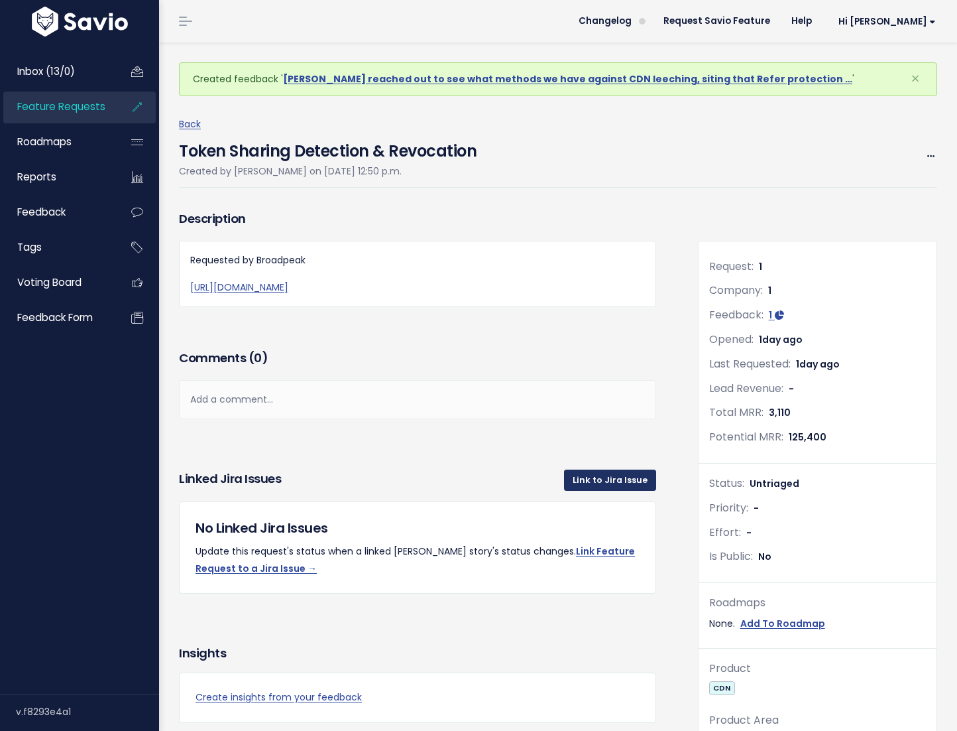
click at [580, 491] on link "Link to Jira Issue" at bounding box center [610, 479] width 92 height 21
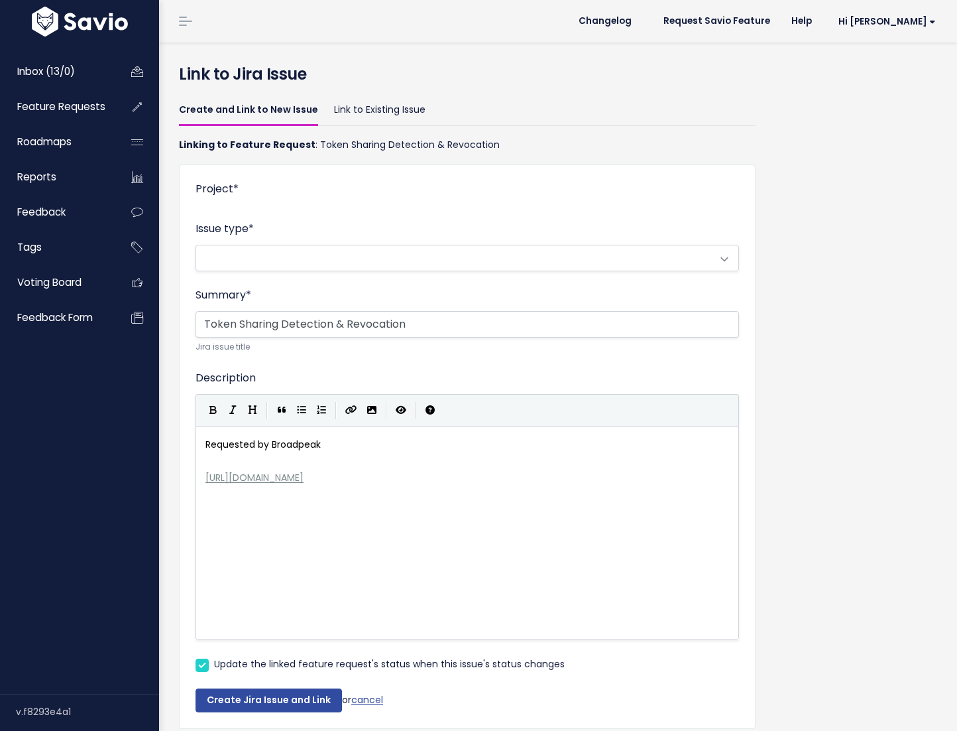
scroll to position [5, 0]
click at [586, 497] on div "xxxxxxxxxx Requested by Broadpeak ​ https://medium.com/@hokamoto/fast-token-det…" at bounding box center [484, 550] width 562 height 232
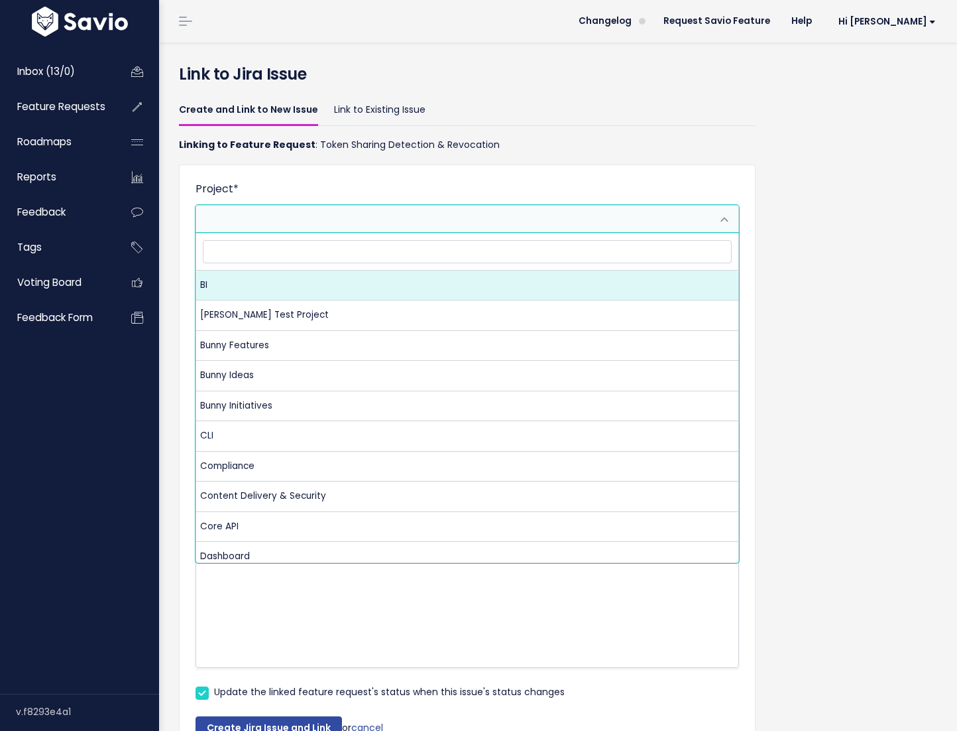
click at [643, 232] on span at bounding box center [468, 219] width 544 height 28
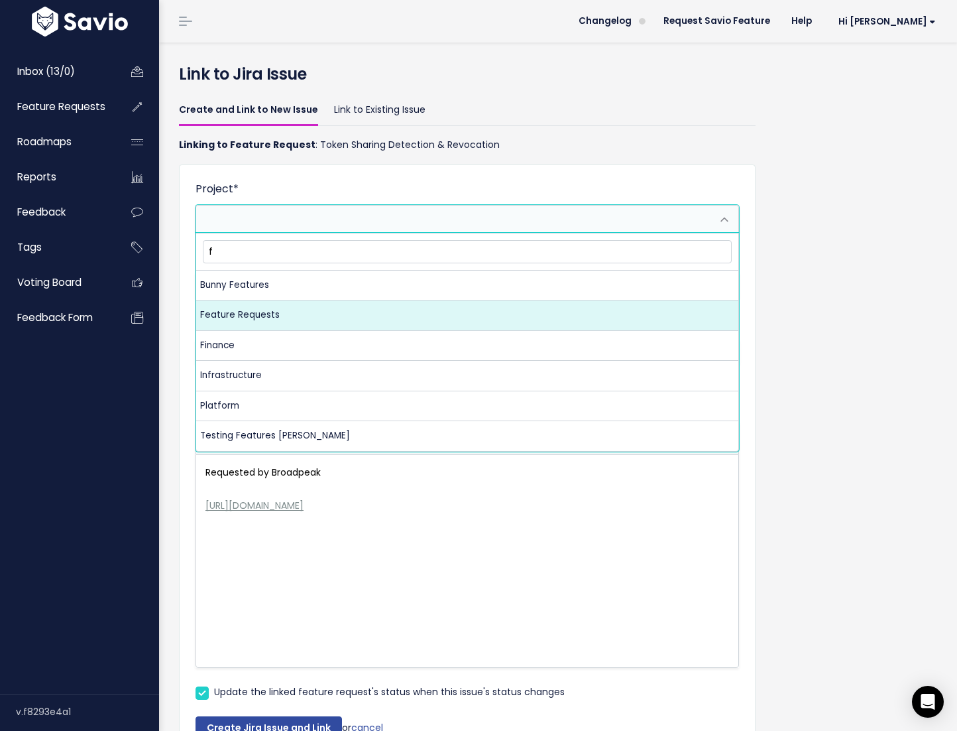
type input "f"
select select "10074"
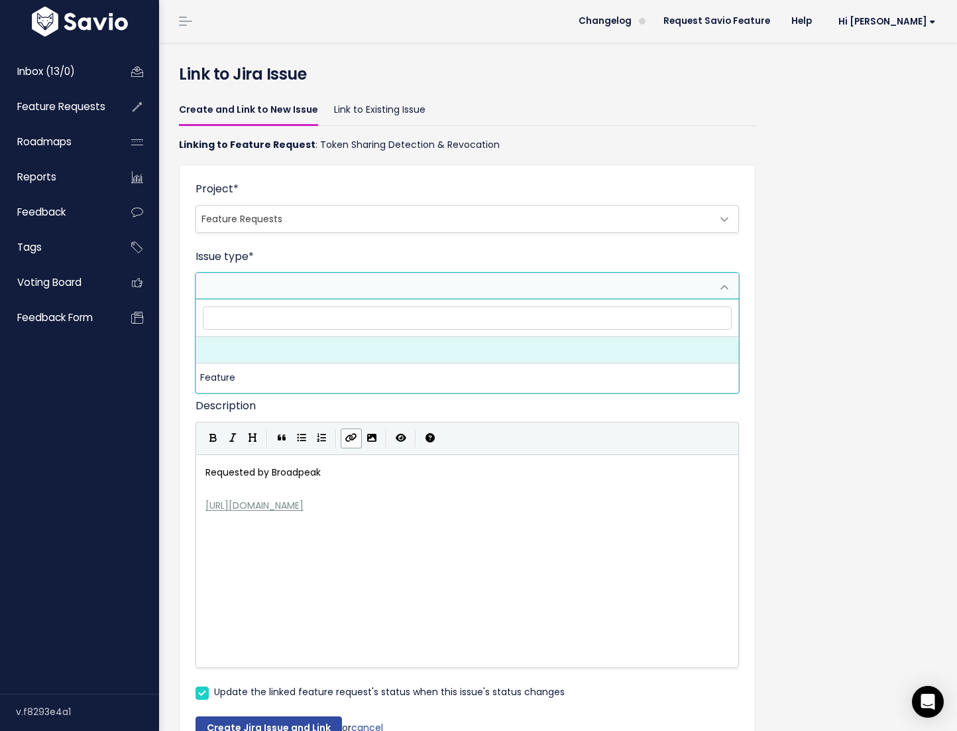
click at [502, 286] on span at bounding box center [454, 285] width 516 height 25
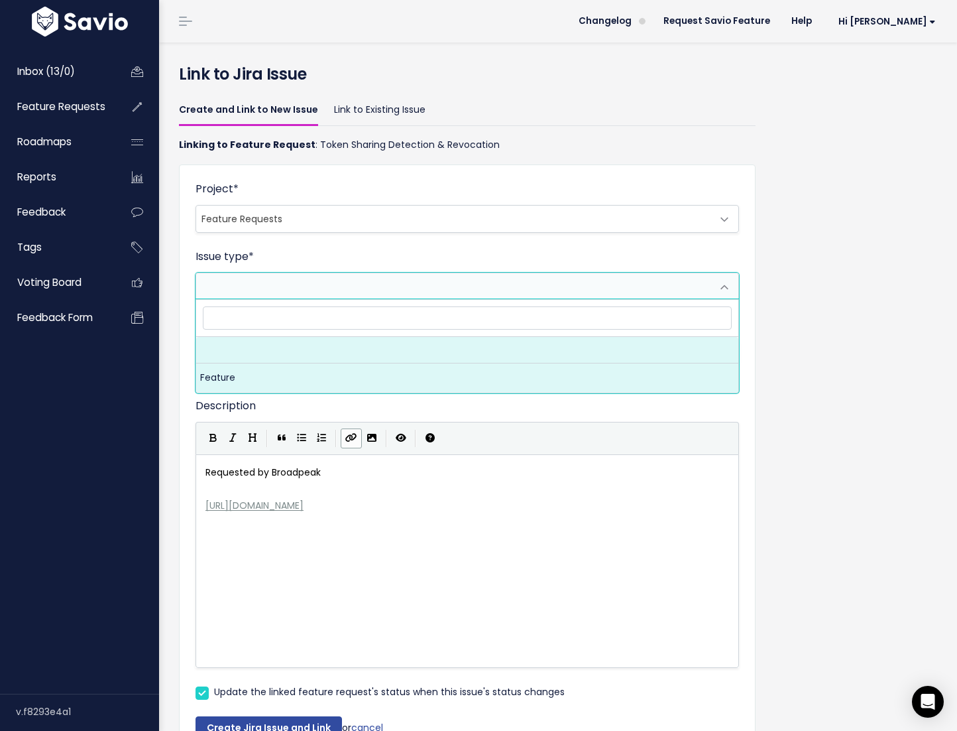
select select "10155"
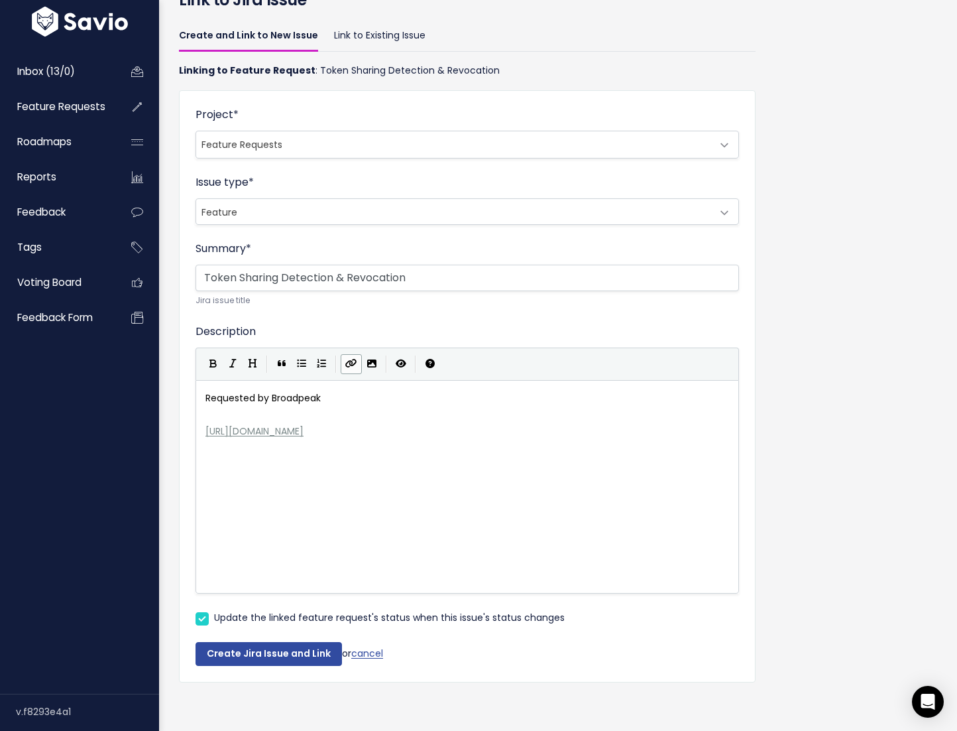
scroll to position [87, 0]
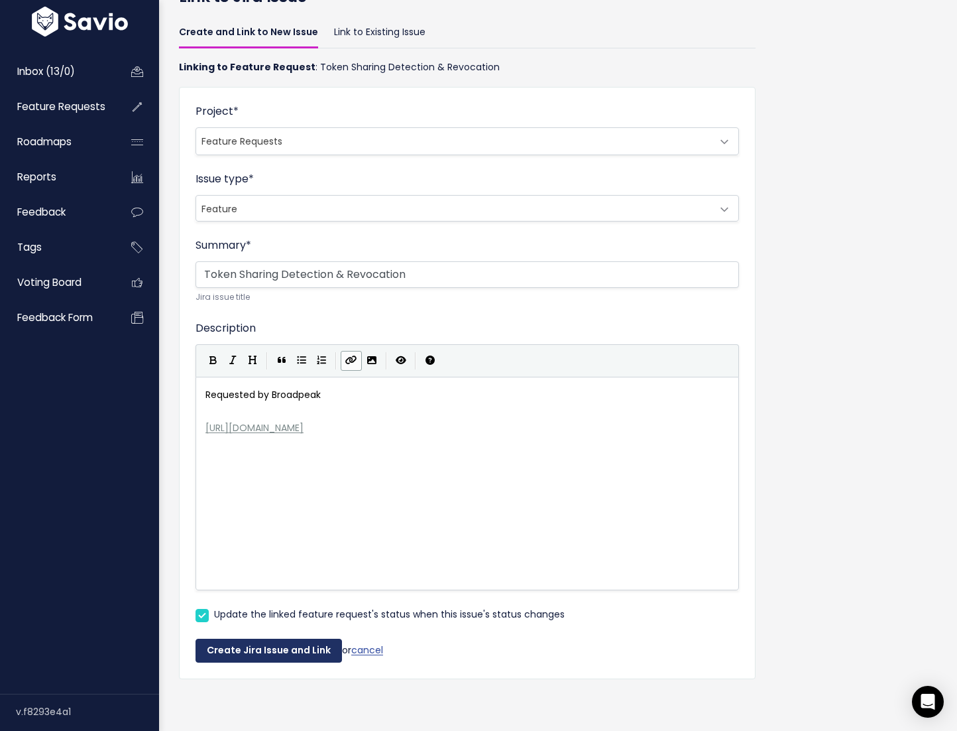
click at [269, 639] on button "Create Jira Issue and Link" at bounding box center [269, 651] width 147 height 24
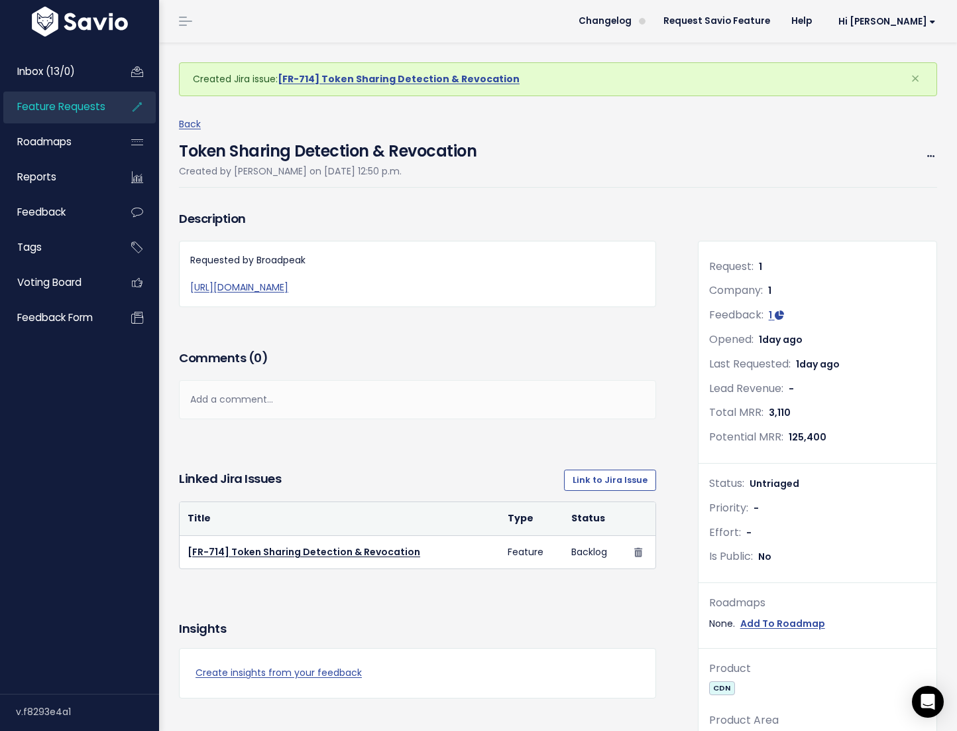
click at [62, 109] on span "Feature Requests" at bounding box center [61, 106] width 88 height 14
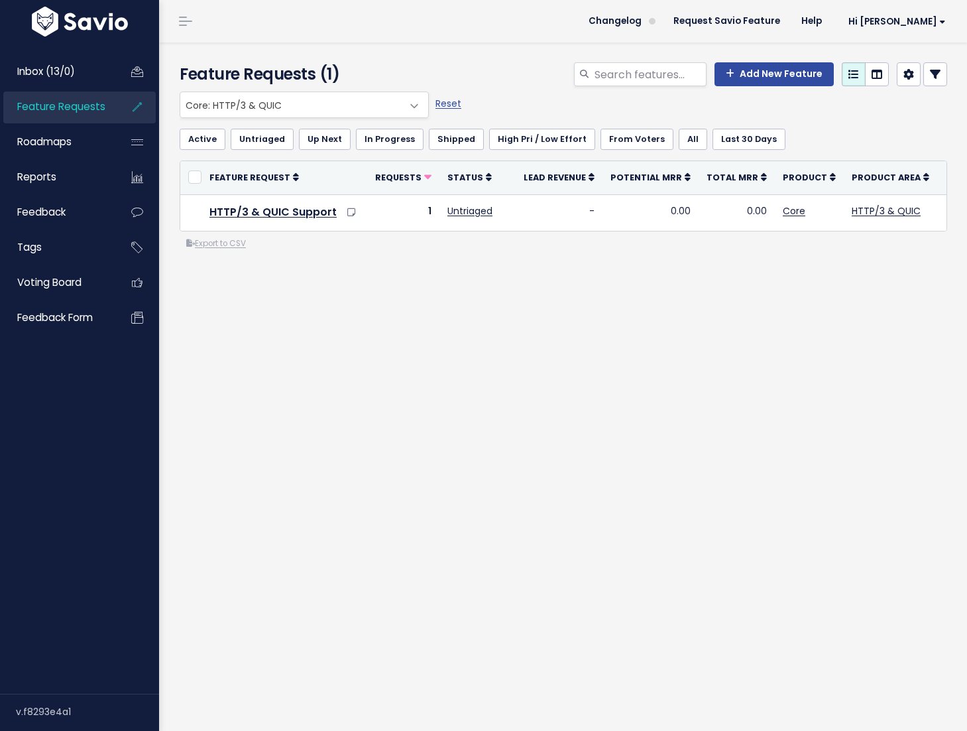
click at [227, 101] on span "Core: HTTP/3 & QUIC" at bounding box center [290, 104] width 221 height 25
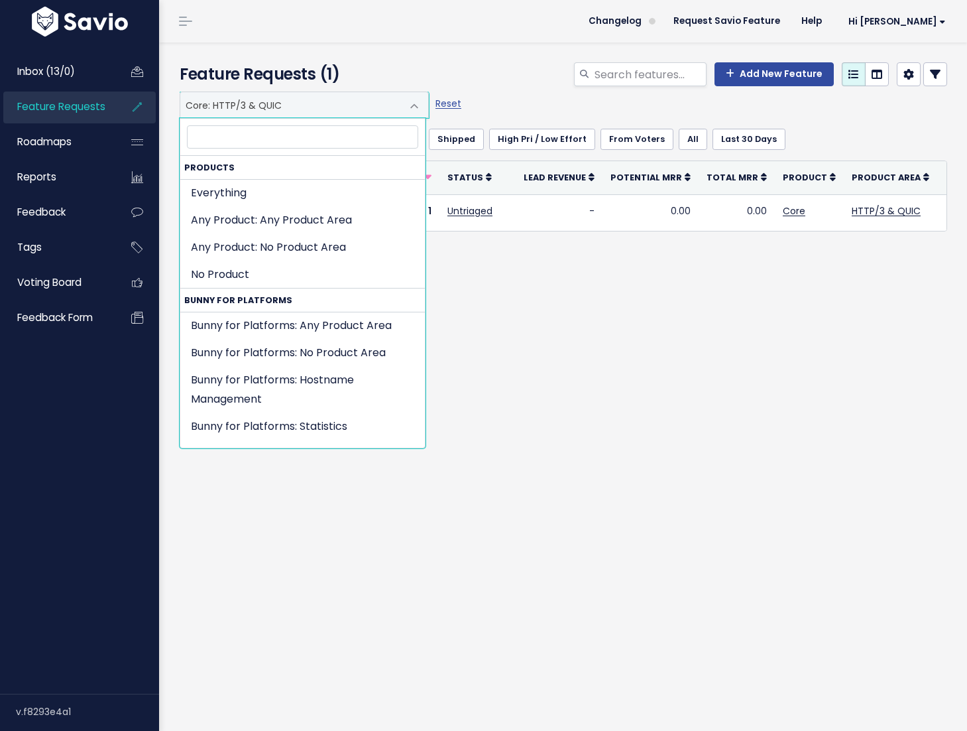
click at [227, 101] on span "Core: HTTP/3 & QUIC" at bounding box center [290, 104] width 221 height 25
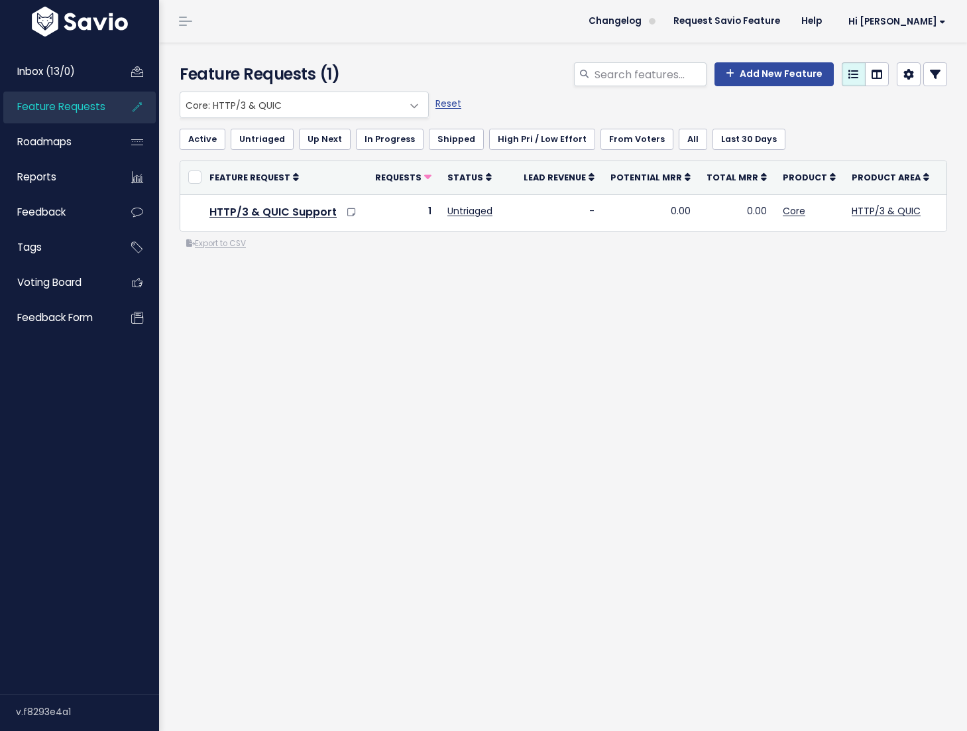
click at [227, 101] on span "Core: HTTP/3 & QUIC" at bounding box center [290, 104] width 221 height 25
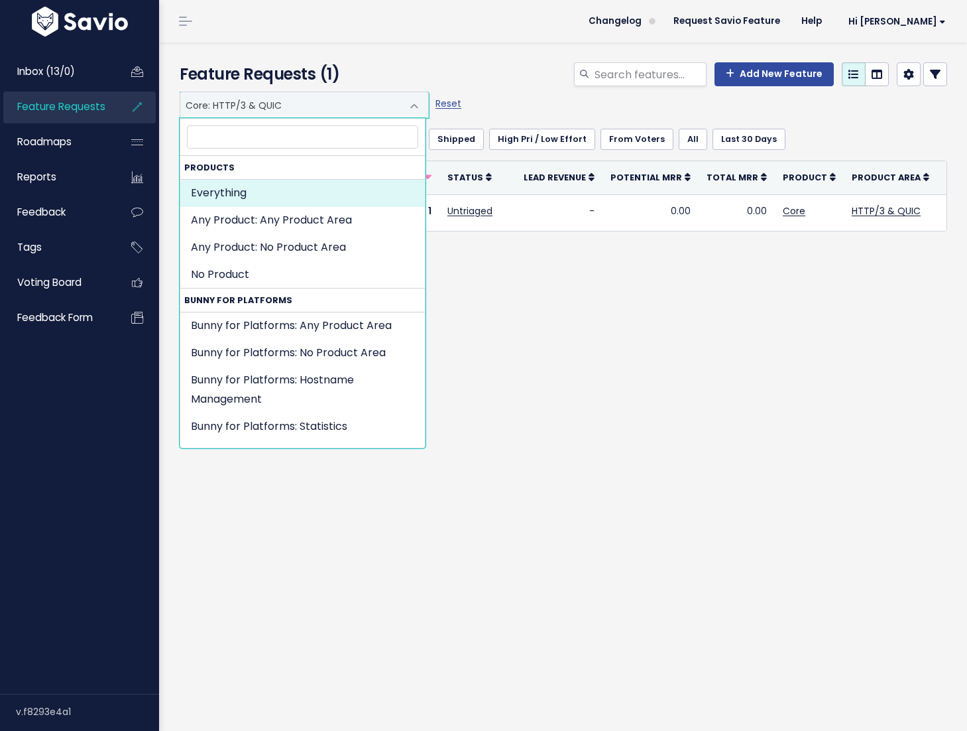
select select ":"
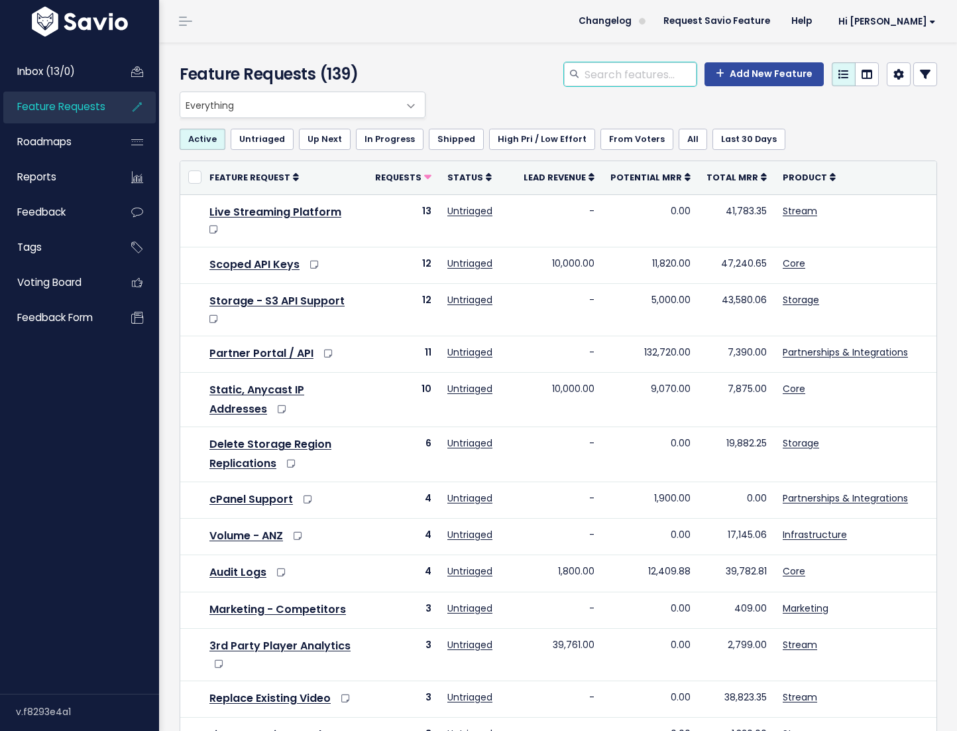
click at [614, 75] on input "search" at bounding box center [640, 74] width 113 height 24
type input "warming"
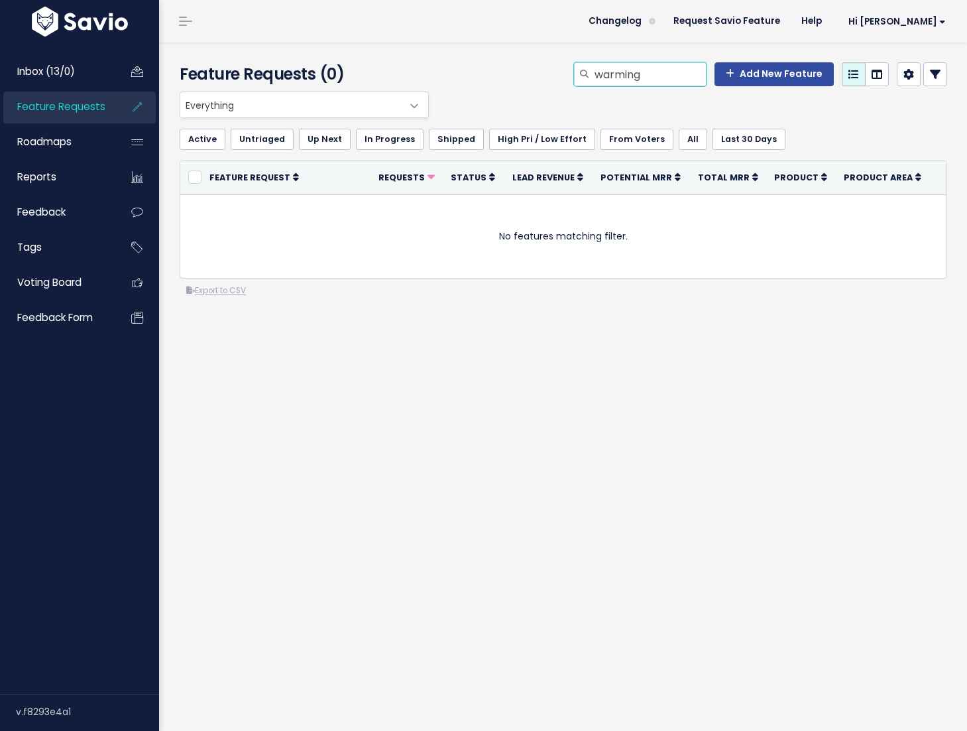
click at [618, 68] on input "warming" at bounding box center [649, 74] width 113 height 24
type input "warm"
click at [542, 317] on div "Everything Any Product: Any Product Area Any Product: No Product Area No Produc…" at bounding box center [564, 248] width 788 height 312
click at [752, 72] on link "Add New Feature" at bounding box center [774, 74] width 119 height 24
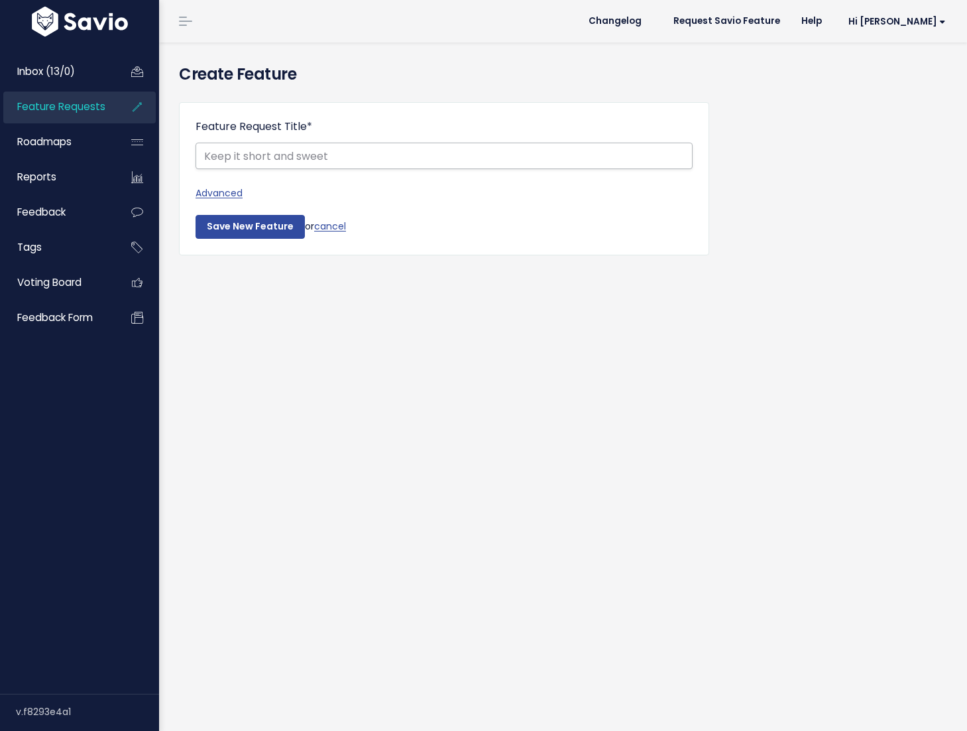
click at [608, 152] on input "Feature Request Title *" at bounding box center [444, 156] width 497 height 27
type input "Cache Warming for Live Video"
click at [237, 226] on input "Save New Feature" at bounding box center [250, 227] width 109 height 24
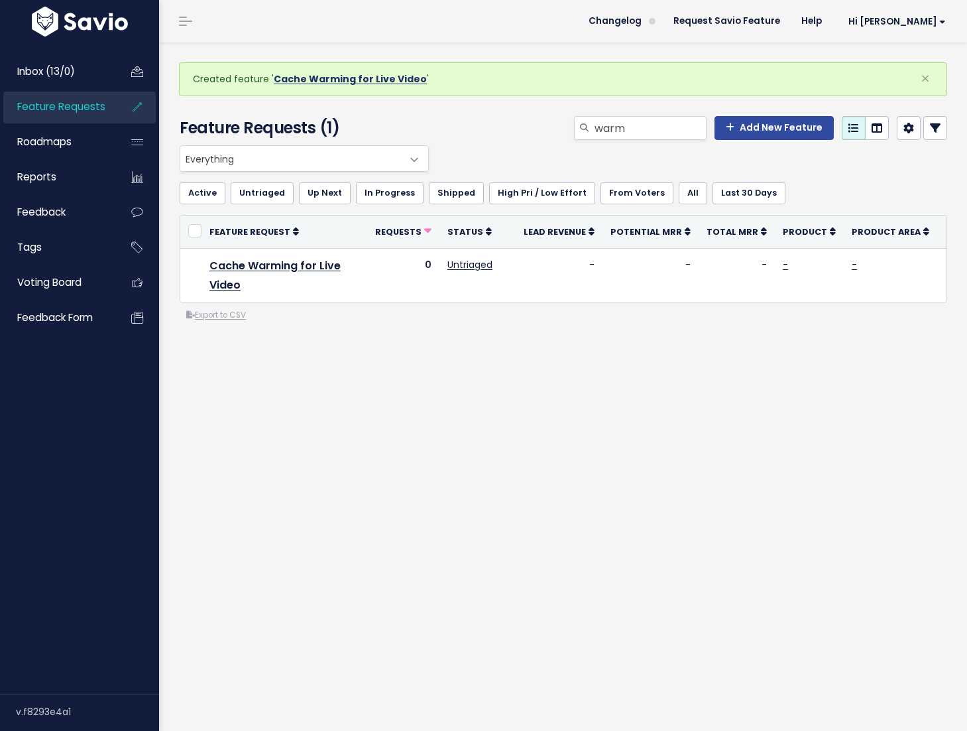
click at [347, 83] on link "Cache Warming for Live Video" at bounding box center [350, 78] width 153 height 13
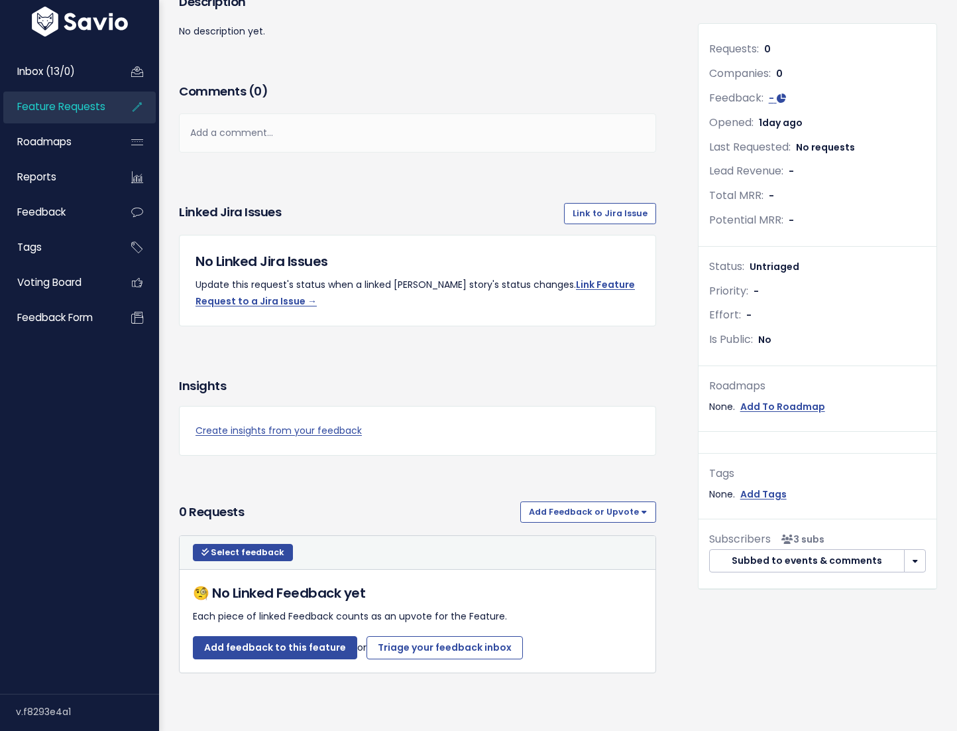
scroll to position [183, 0]
click at [558, 501] on button "Add Feedback or Upvote" at bounding box center [589, 511] width 136 height 21
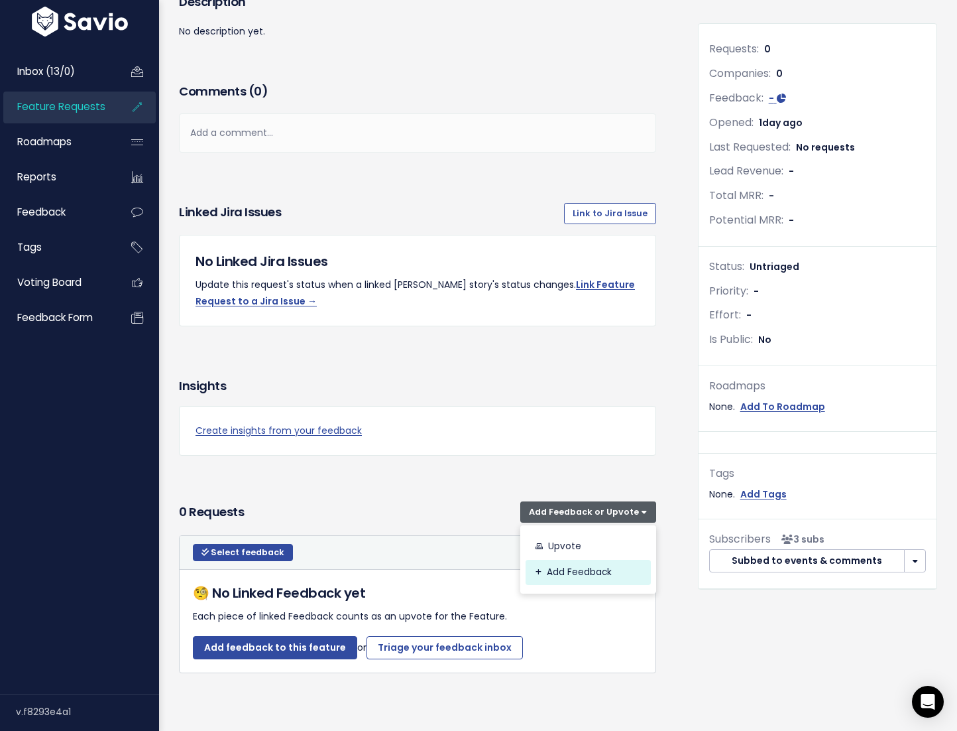
click at [547, 560] on link "Add Feedback" at bounding box center [588, 573] width 125 height 26
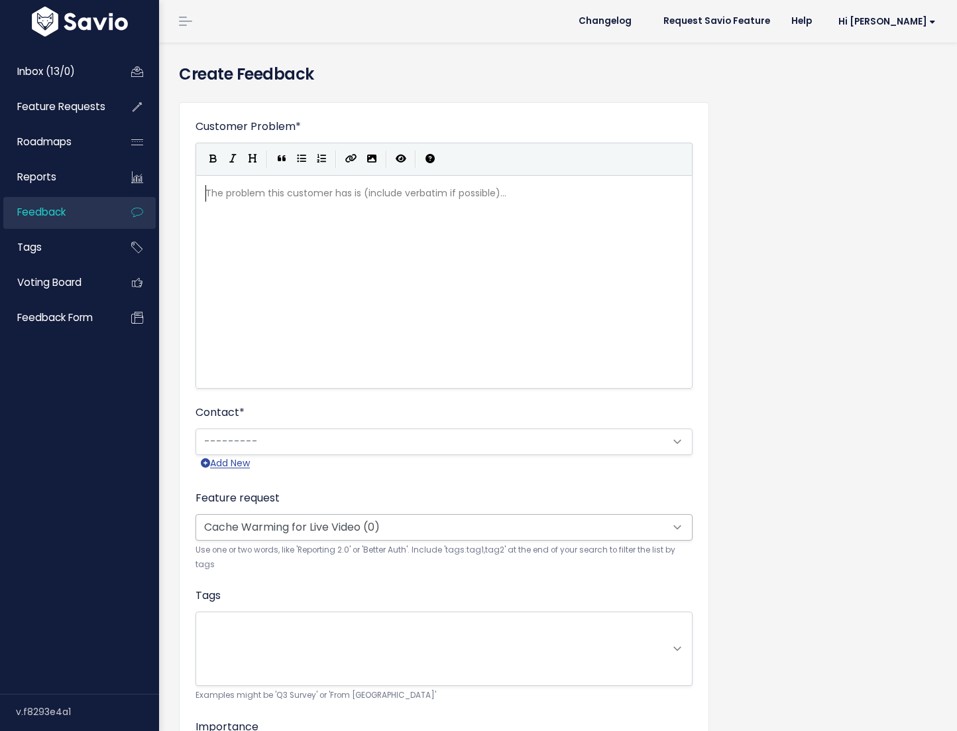
scroll to position [1, 0]
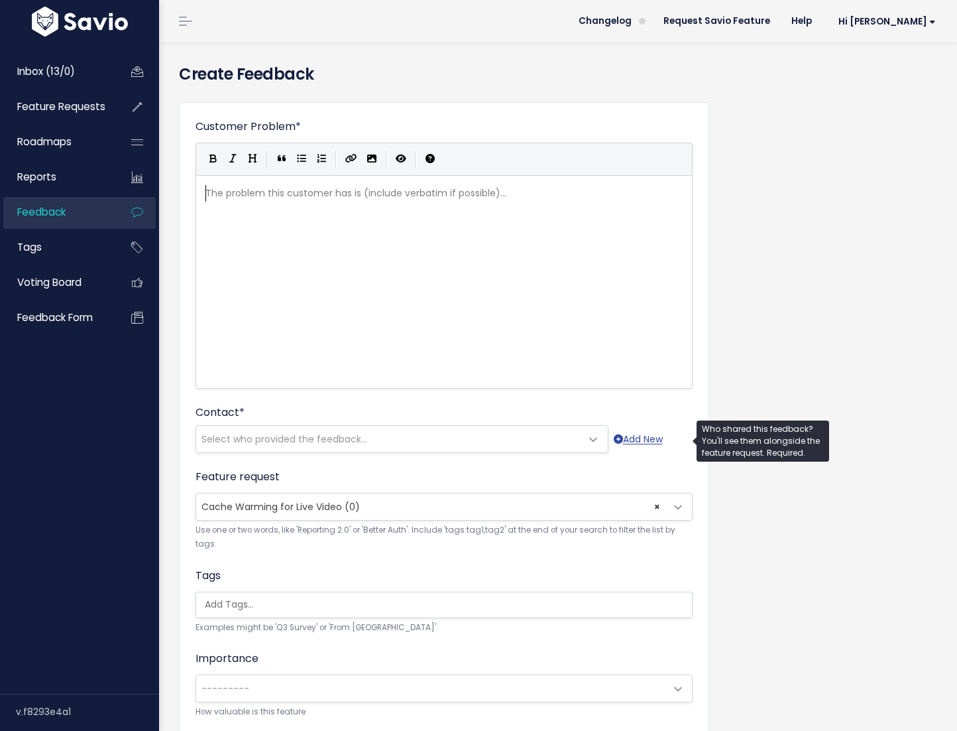
click at [304, 444] on span "Select who provided the feedback..." at bounding box center [285, 438] width 166 height 13
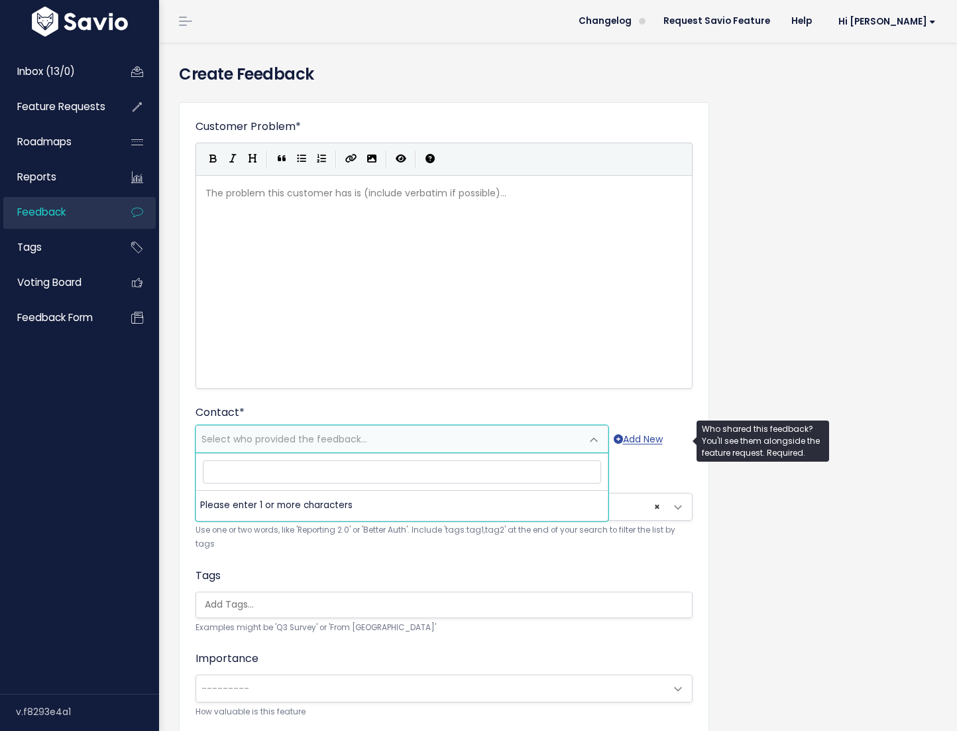
type input "b"
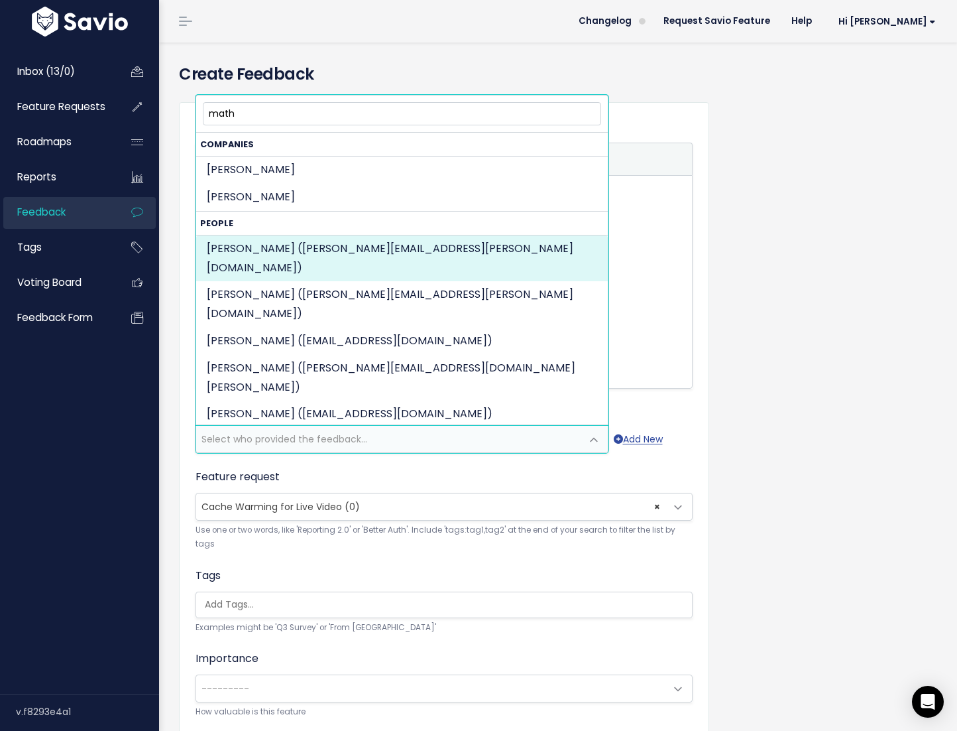
type input "math"
select select "74408382"
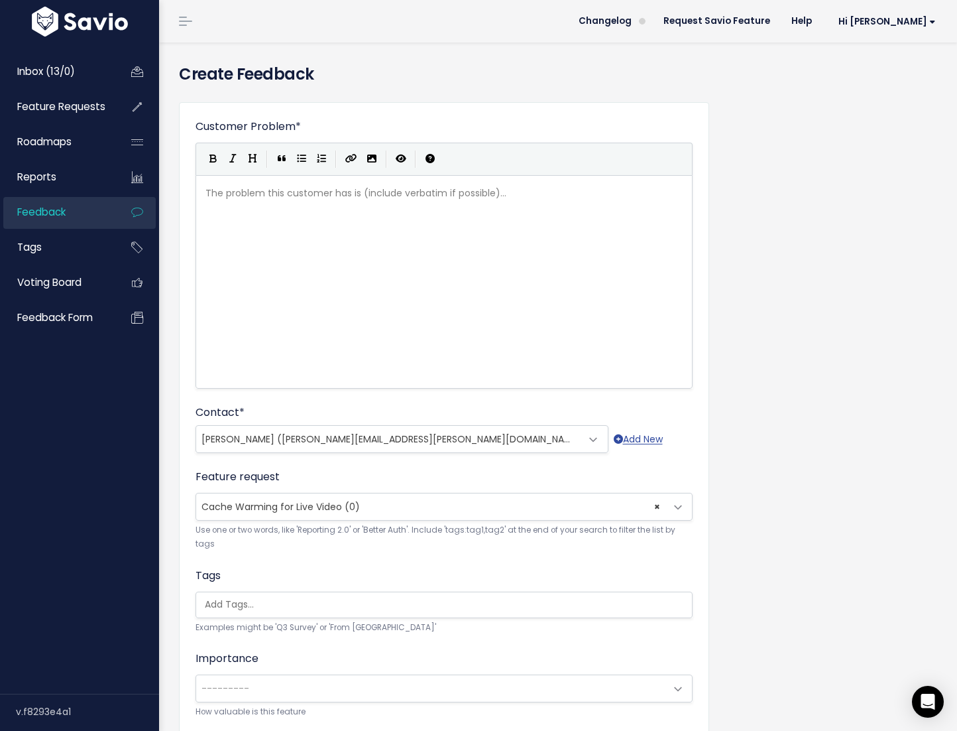
click at [376, 281] on div "The problem this customer has is (include verbatim if possible)... xxxxxxxxxx ​" at bounding box center [461, 298] width 516 height 232
type textarea "Mathias has asked for Cache Warming Partiu"
type textarea "culary for Live e"
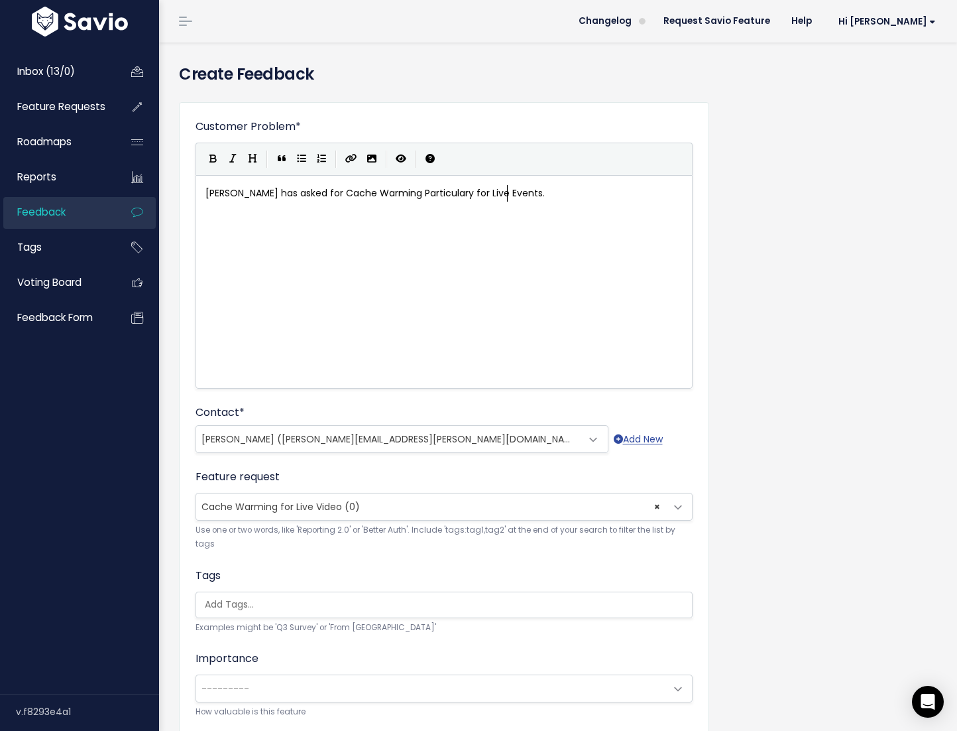
type textarea "Events."
paste textarea
click at [507, 195] on span "Mathias has asked for Cache Warming Particulary for Live Events. Yes for big ev…" at bounding box center [451, 201] width 490 height 30
type textarea ". Yes for big events,"
drag, startPoint x: 506, startPoint y: 195, endPoint x: 593, endPoint y: 195, distance: 86.9
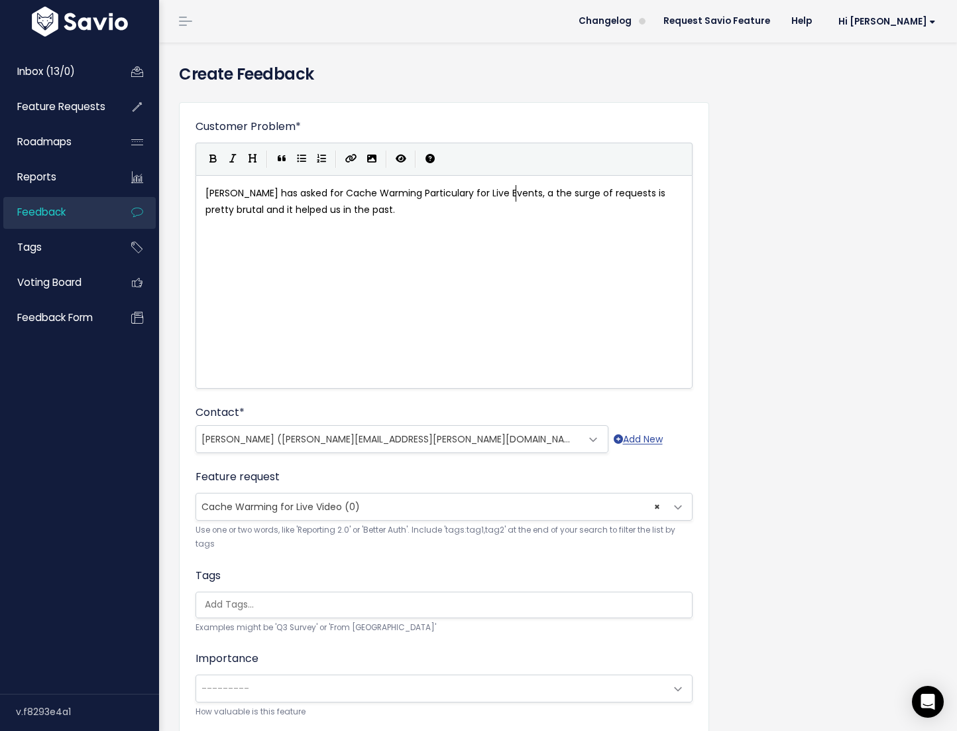
scroll to position [5, 15]
type textarea ", as"
click at [307, 213] on span "Mathias has asked for Cache Warming Particulary for Live Events, as the surge o…" at bounding box center [439, 201] width 467 height 30
type textarea "them"
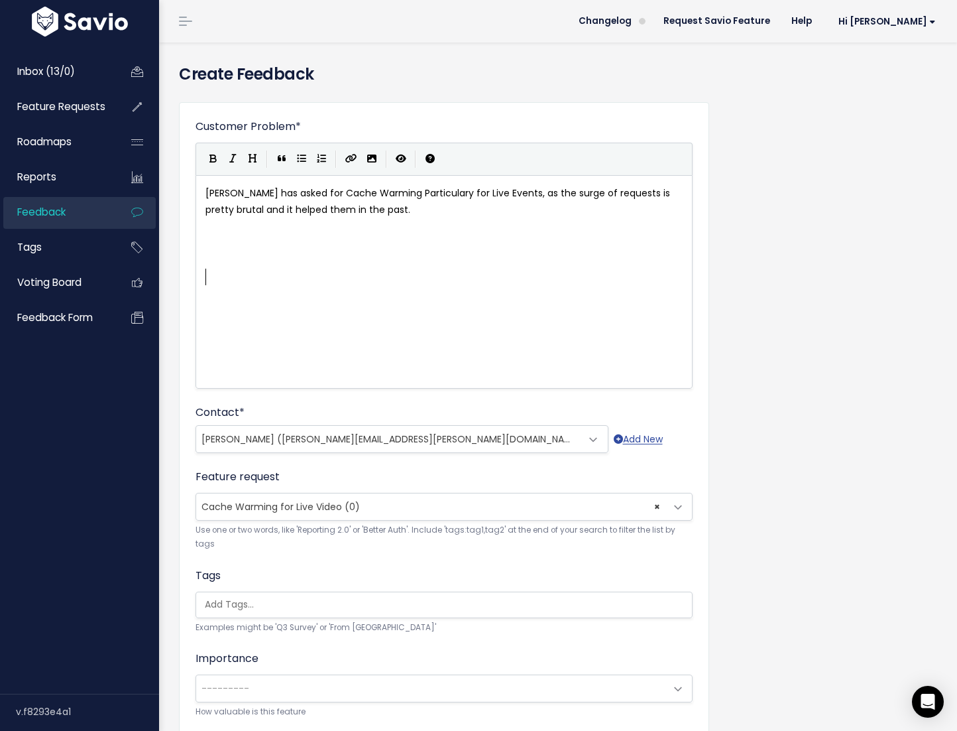
click at [295, 271] on pre "​" at bounding box center [449, 277] width 493 height 17
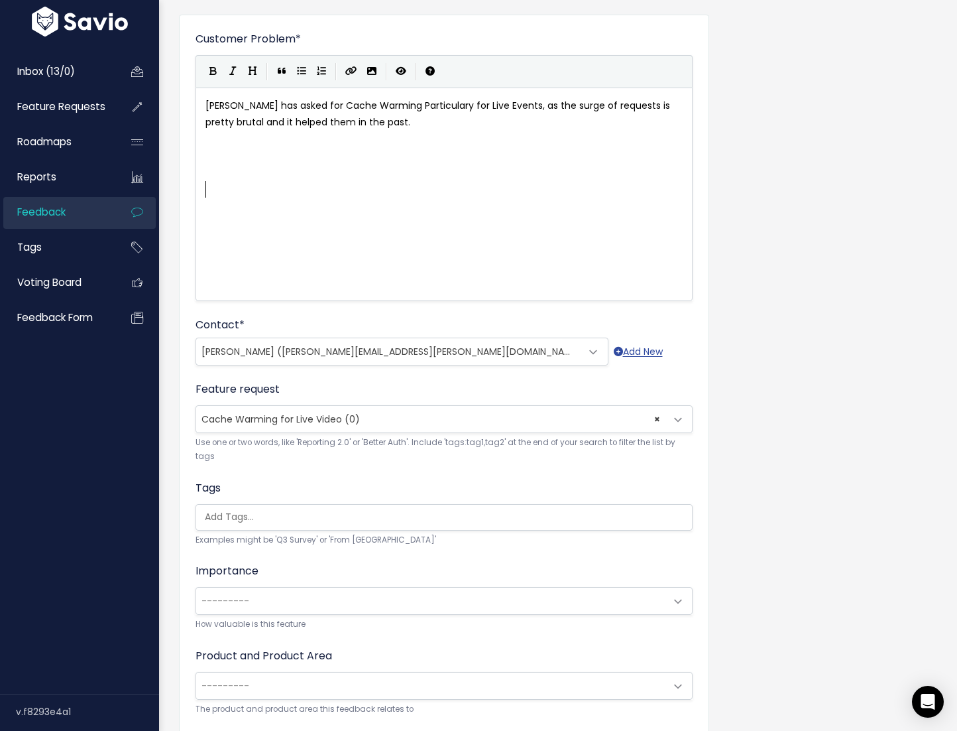
scroll to position [190, 0]
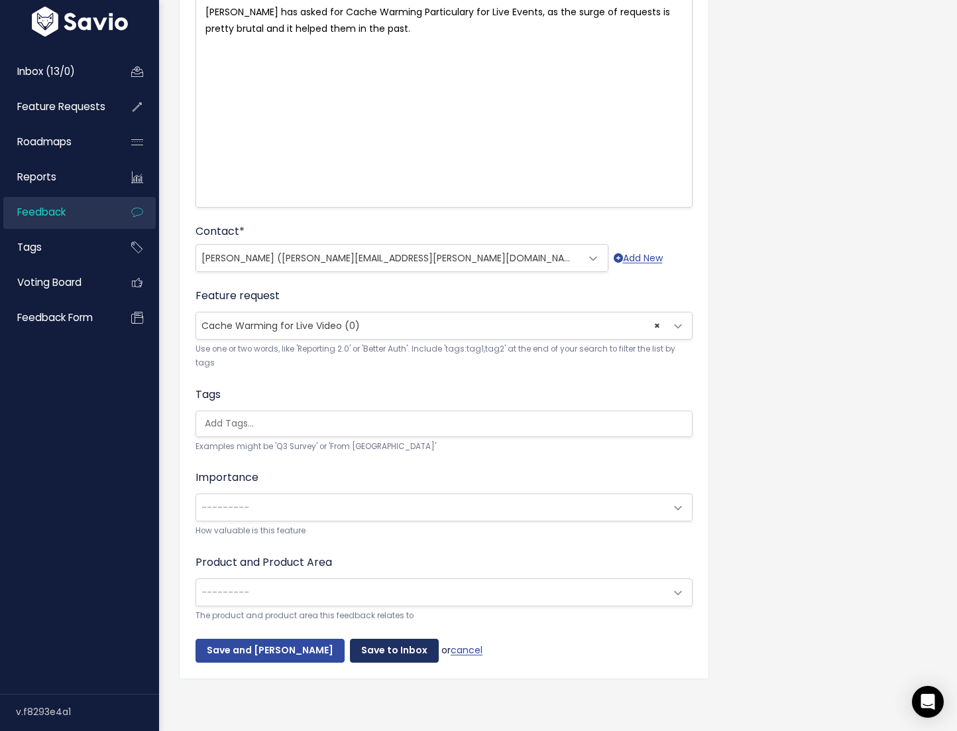
click at [366, 645] on input "Save to Inbox" at bounding box center [394, 651] width 89 height 24
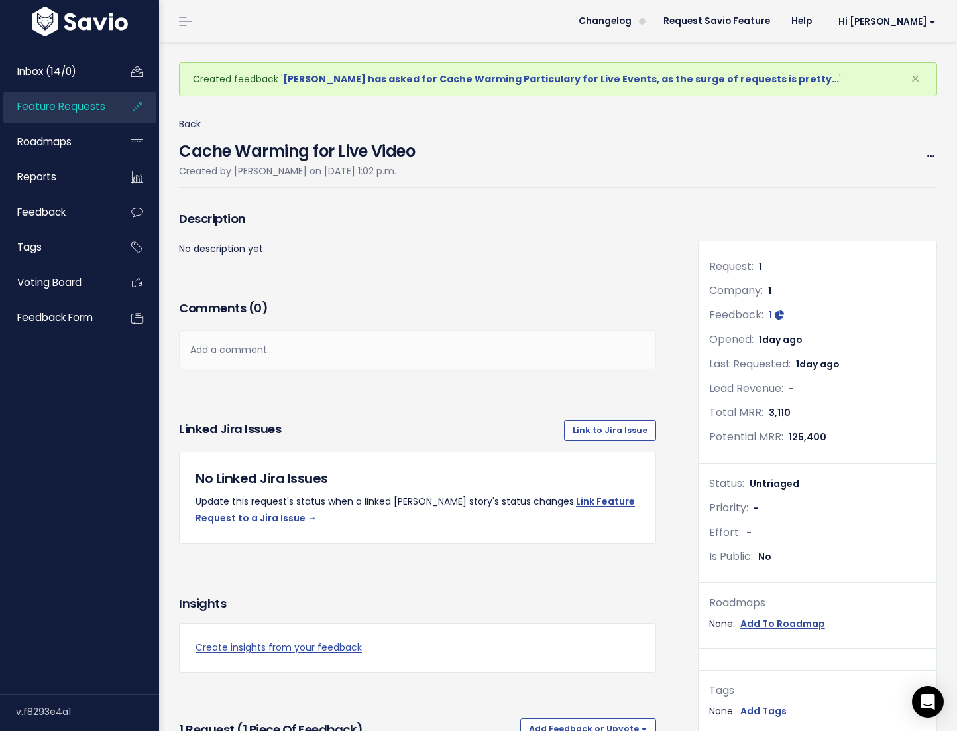
click at [188, 130] on link "Back" at bounding box center [190, 123] width 22 height 13
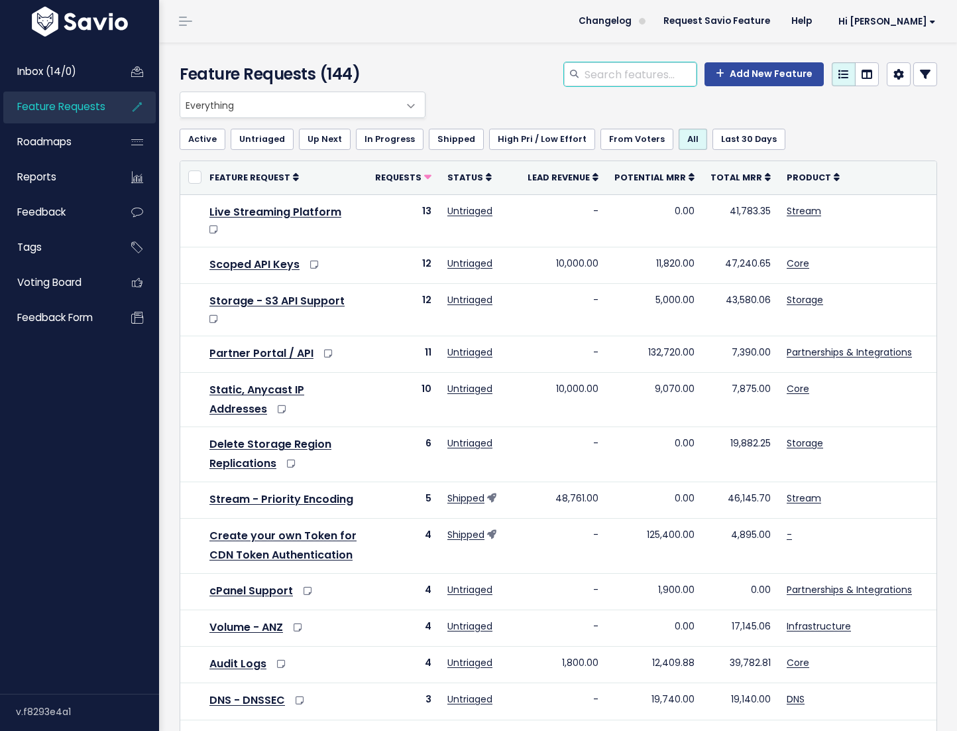
click at [653, 78] on input "search" at bounding box center [640, 74] width 113 height 24
type input "c"
click at [735, 129] on link "Last 30 Days" at bounding box center [749, 139] width 73 height 21
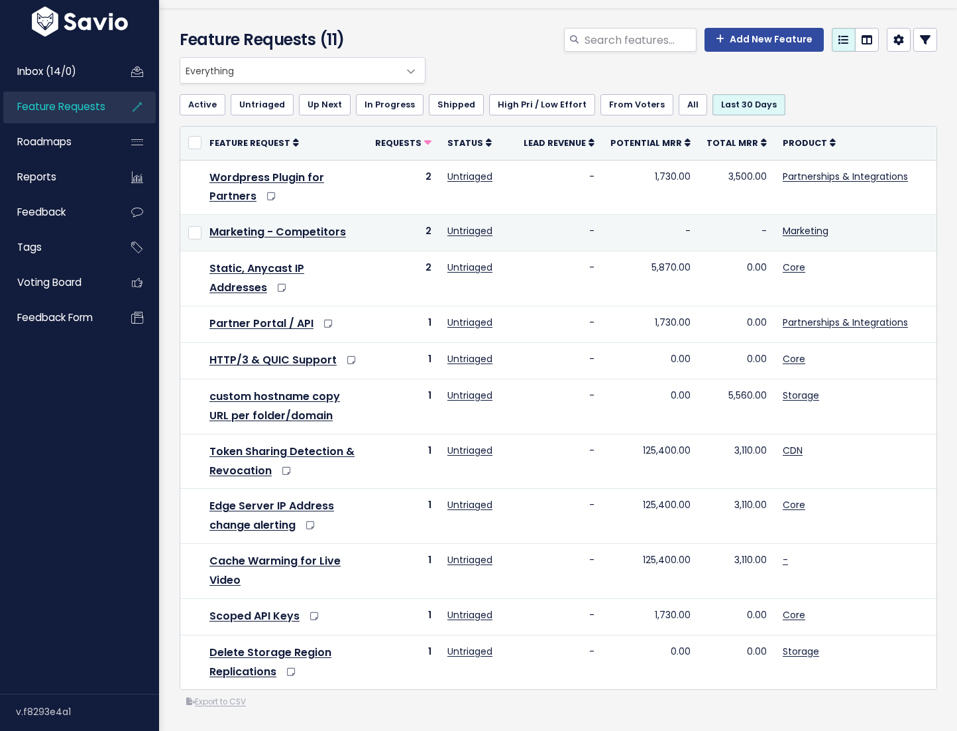
scroll to position [54, 0]
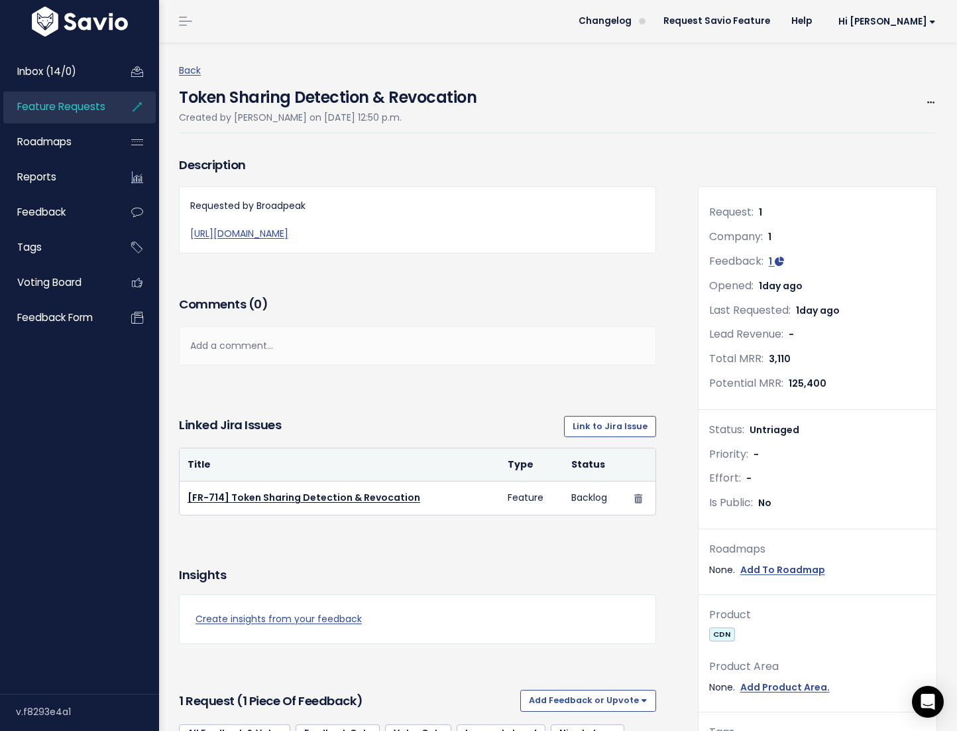
click at [341, 99] on h4 "Token Sharing Detection & Revocation" at bounding box center [328, 94] width 298 height 31
click at [87, 109] on span "Feature Requests" at bounding box center [61, 106] width 88 height 14
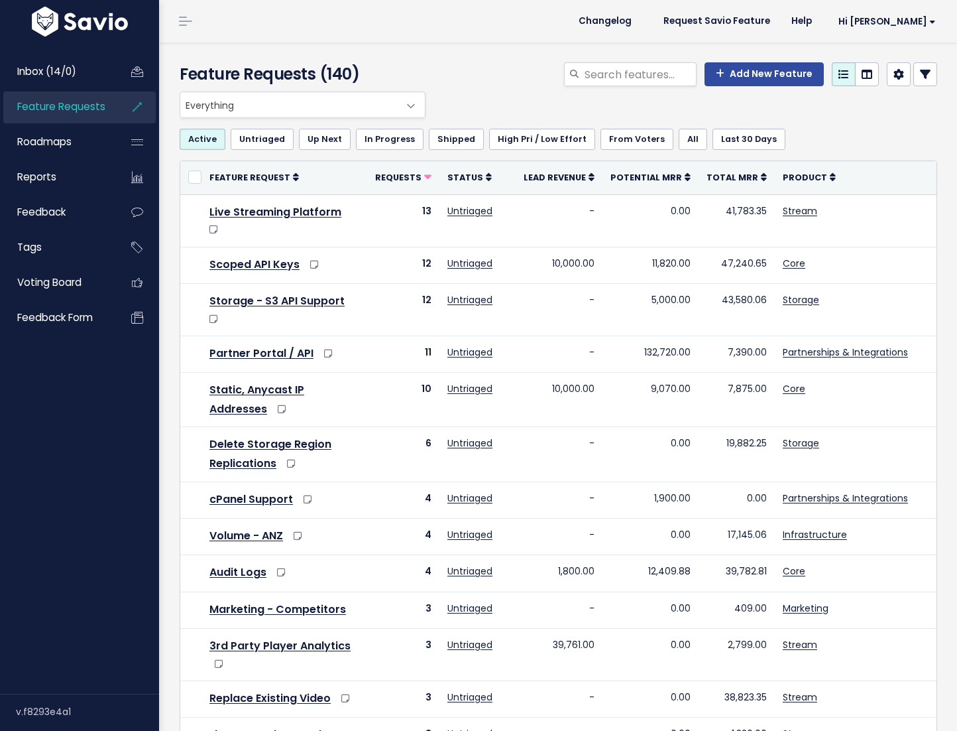
click at [77, 74] on link "Inbox (14/0)" at bounding box center [56, 71] width 107 height 31
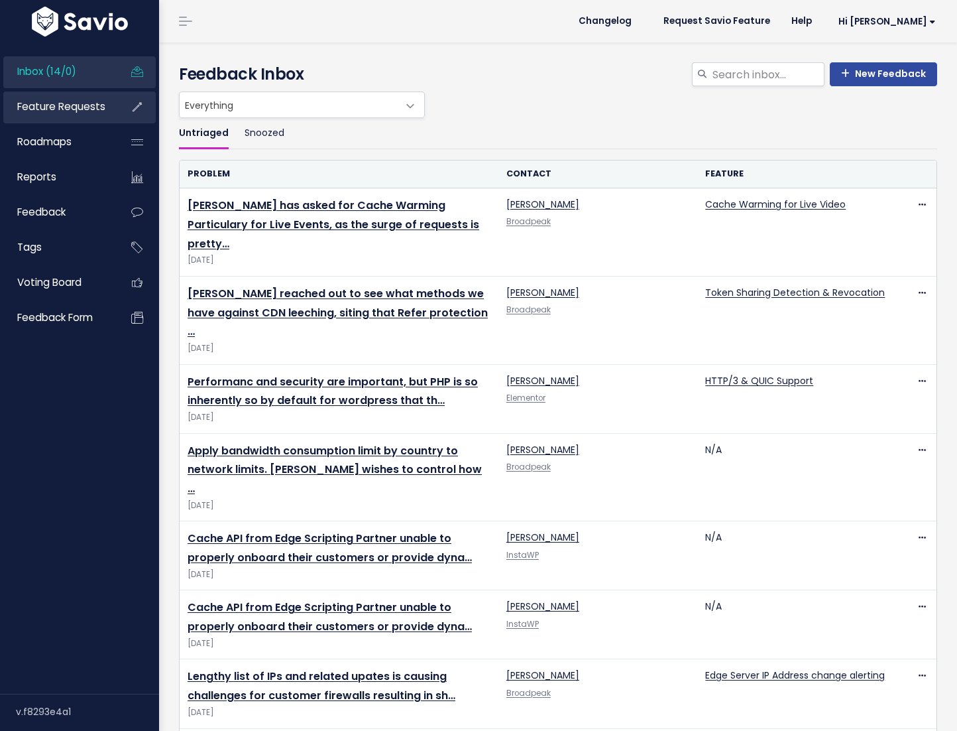
click at [103, 101] on span "Feature Requests" at bounding box center [61, 106] width 88 height 14
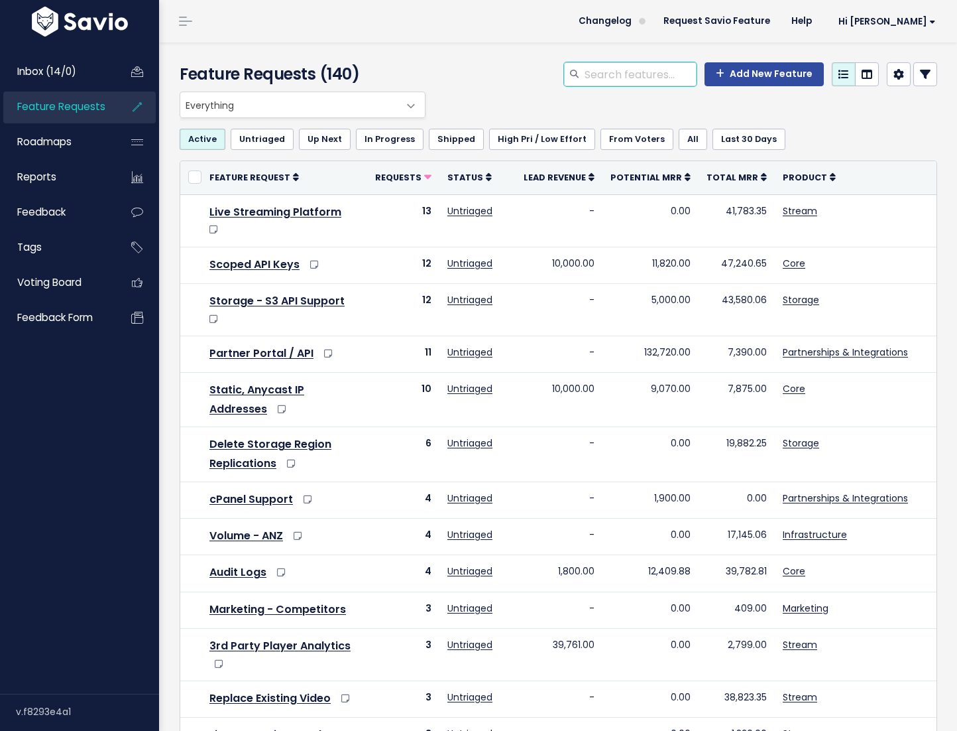
click at [613, 74] on input "search" at bounding box center [640, 74] width 113 height 24
type input "token"
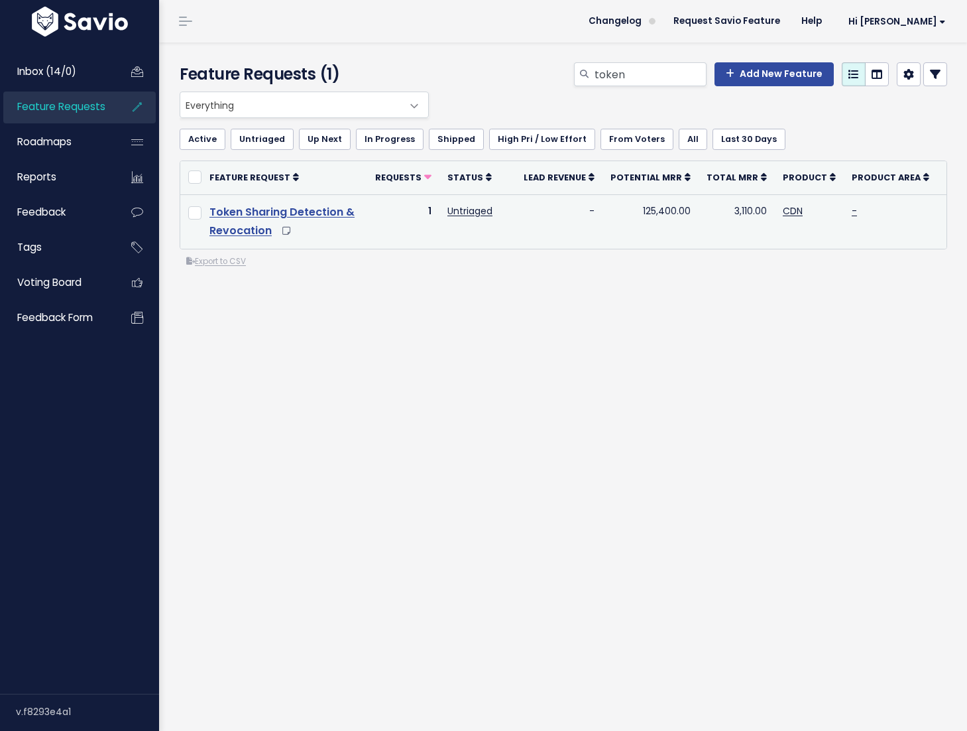
click at [279, 210] on link "Token Sharing Detection & Revocation" at bounding box center [282, 221] width 145 height 34
